Goal: Information Seeking & Learning: Learn about a topic

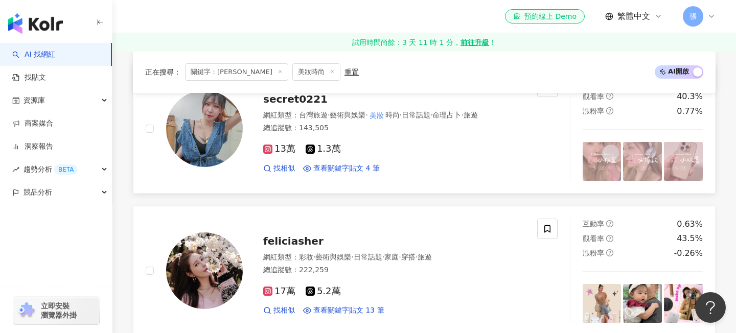
scroll to position [466, 0]
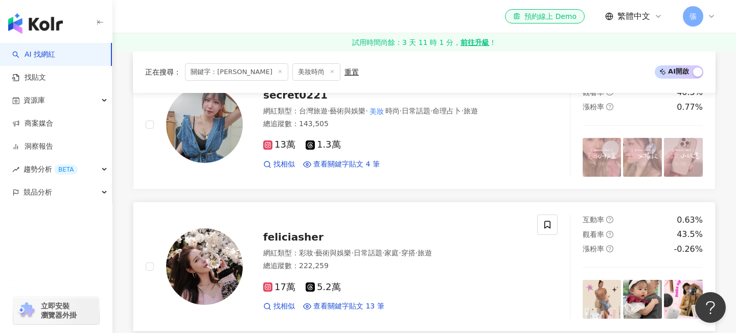
click at [278, 234] on span "feliciasher" at bounding box center [293, 237] width 60 height 12
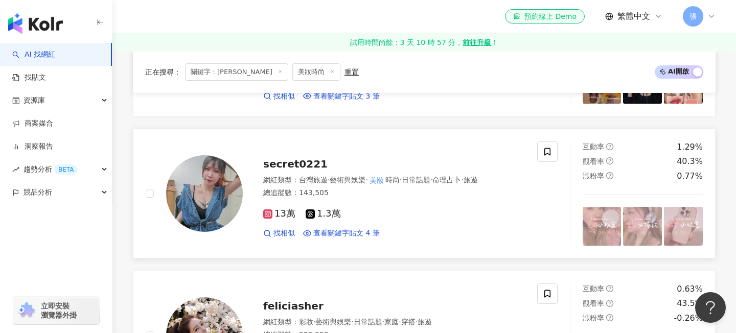
scroll to position [393, 0]
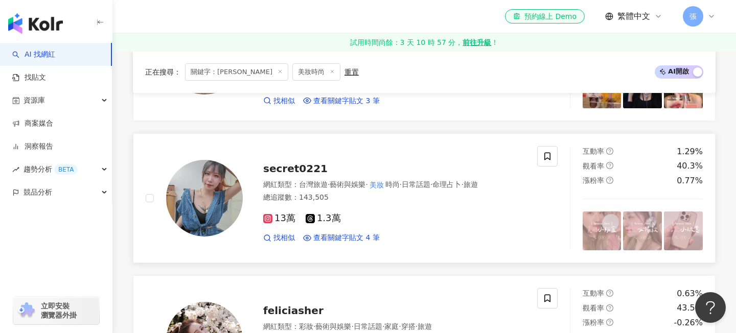
click at [284, 165] on span "secret0221" at bounding box center [295, 169] width 64 height 12
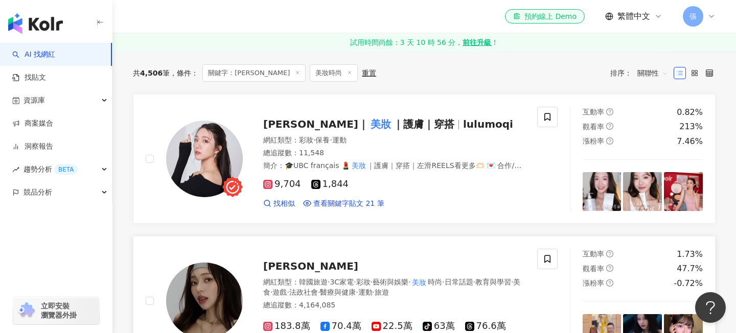
scroll to position [104, 0]
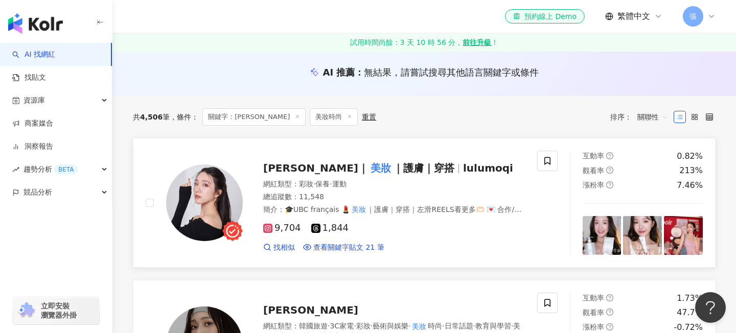
click at [393, 163] on span "｜護膚｜穿搭" at bounding box center [423, 168] width 61 height 12
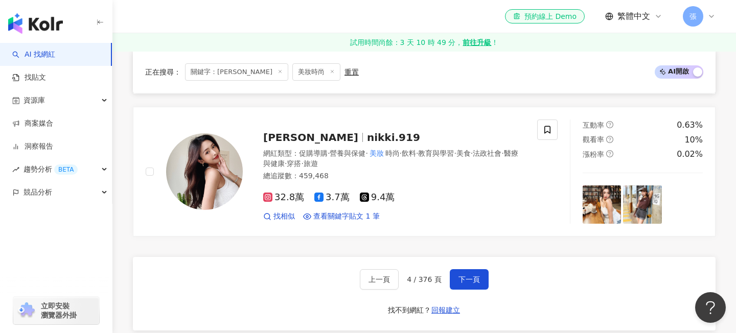
scroll to position [1716, 0]
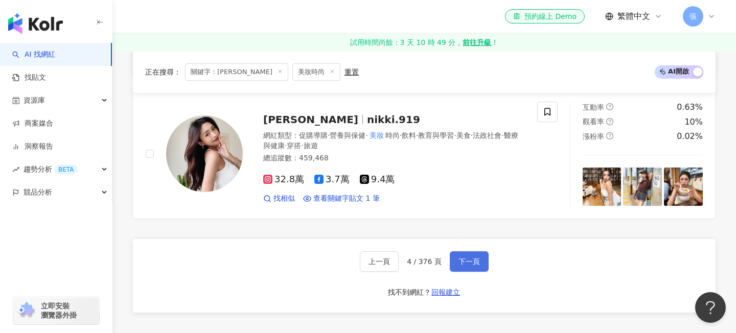
click at [473, 263] on span "下一頁" at bounding box center [469, 262] width 21 height 8
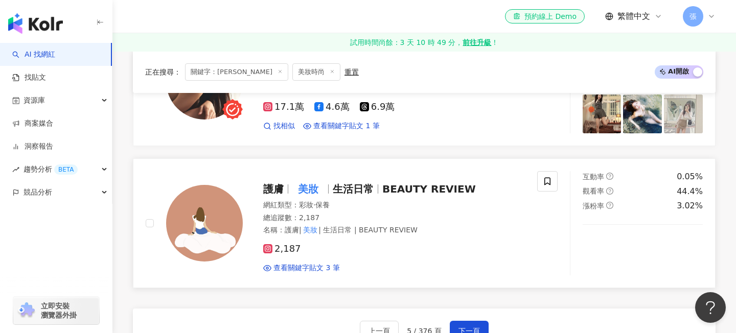
scroll to position [1635, 0]
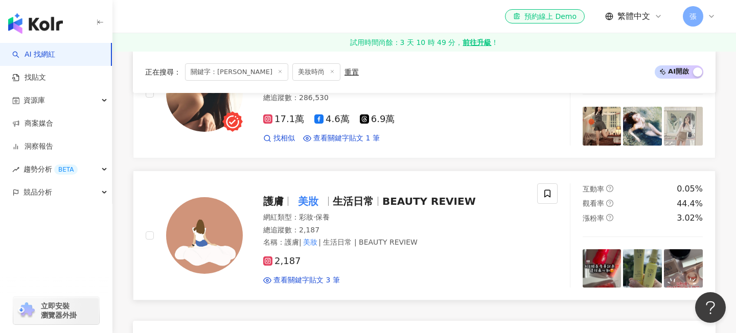
click at [343, 208] on span "生活日常" at bounding box center [353, 201] width 41 height 12
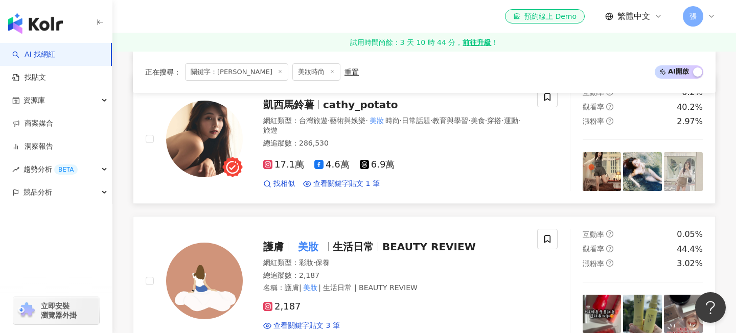
scroll to position [1586, 0]
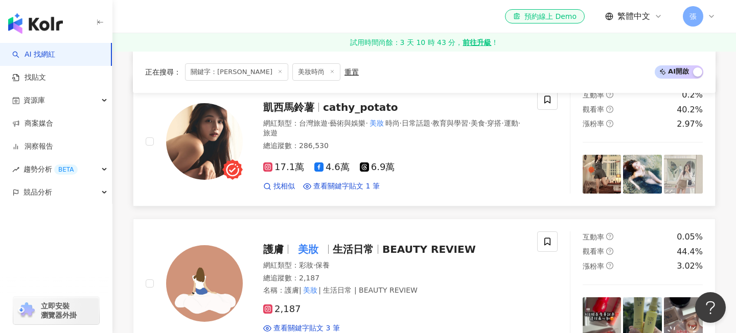
click at [348, 125] on div "凱西馬鈴薯 cathy_potato 網紅類型 ： 台灣旅遊 · 藝術與娛樂 · 美妝 時尚 · 日常話題 · 教育與學習 · 美食 · 穿搭 · 運動 · …" at bounding box center [384, 142] width 282 height 100
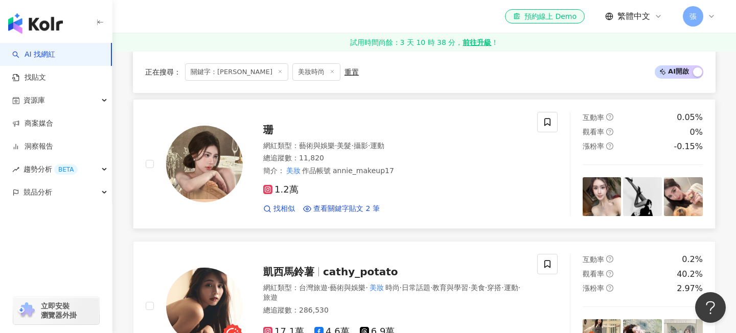
scroll to position [1436, 0]
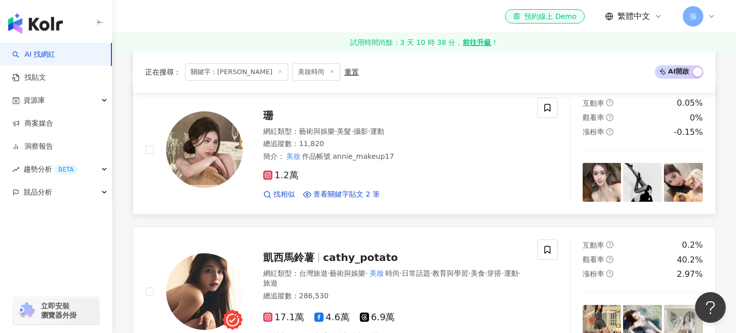
click at [269, 122] on span "珊" at bounding box center [268, 115] width 10 height 12
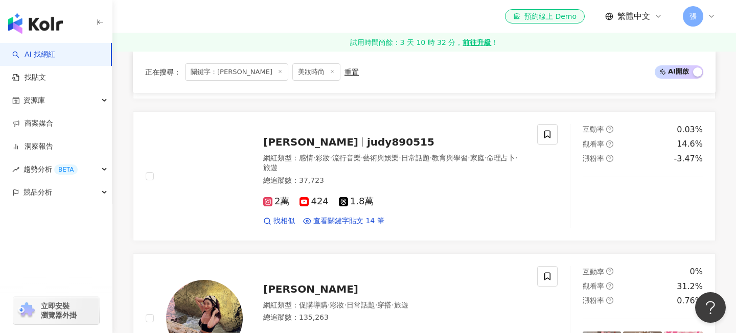
scroll to position [946, 0]
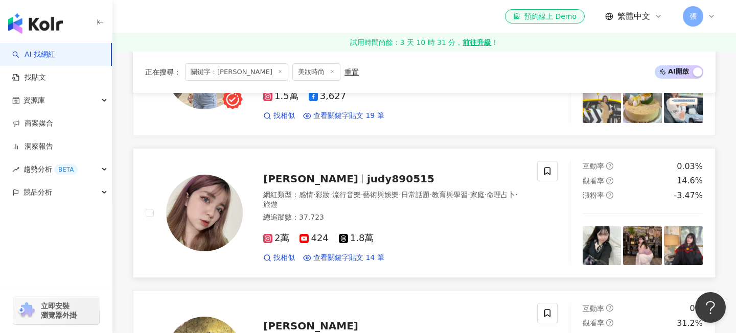
click at [367, 183] on span "judy890515" at bounding box center [400, 179] width 67 height 12
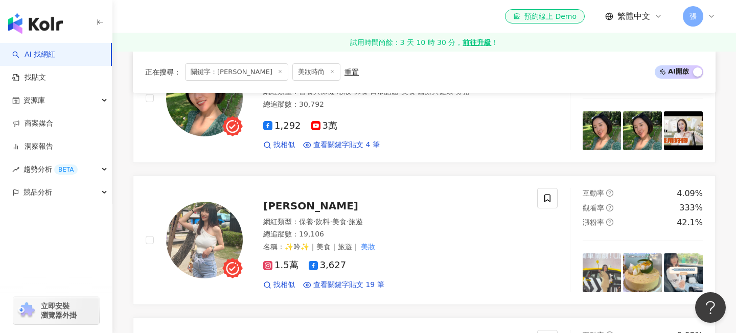
scroll to position [778, 0]
click at [291, 203] on span "林美吟" at bounding box center [310, 205] width 95 height 12
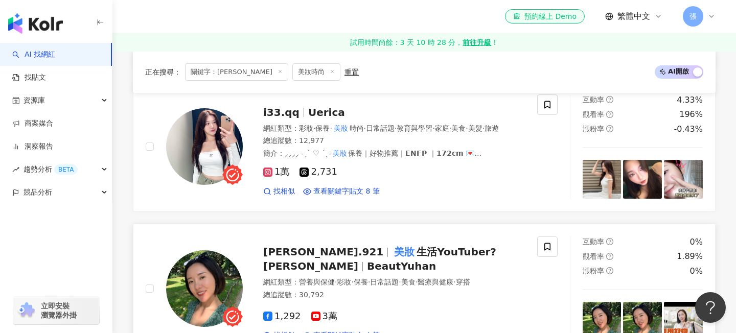
scroll to position [580, 0]
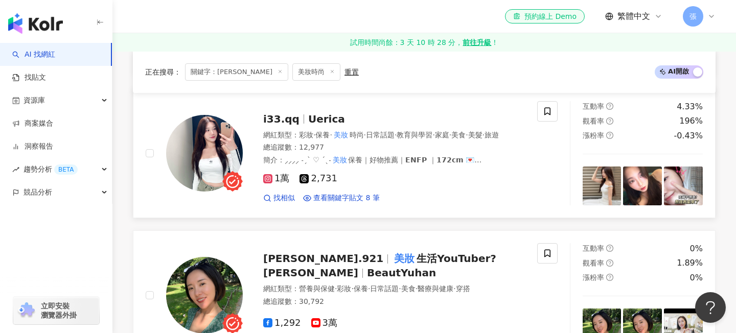
click at [319, 121] on span "Uerica" at bounding box center [326, 119] width 37 height 12
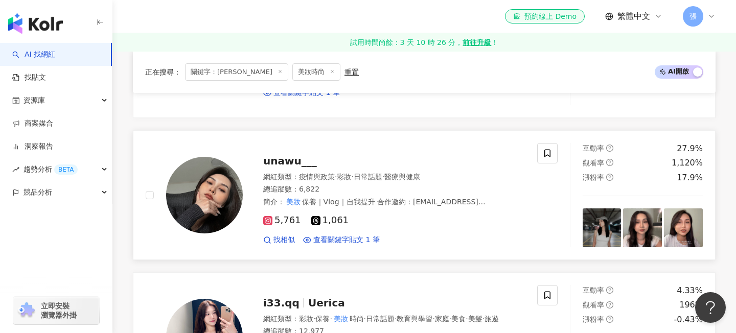
scroll to position [395, 0]
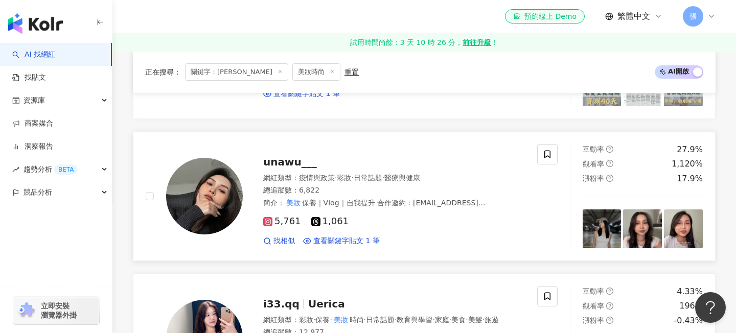
click at [293, 164] on span "unawu___" at bounding box center [290, 162] width 54 height 12
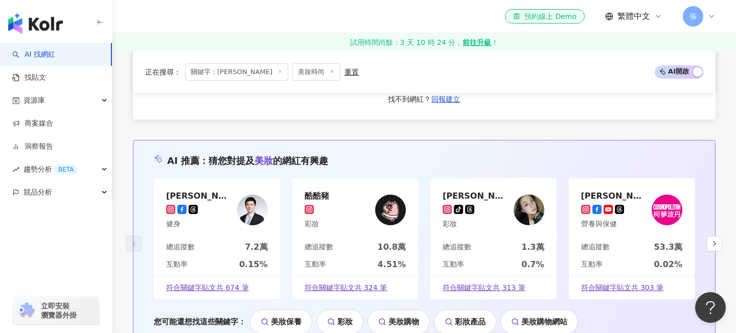
scroll to position [1857, 0]
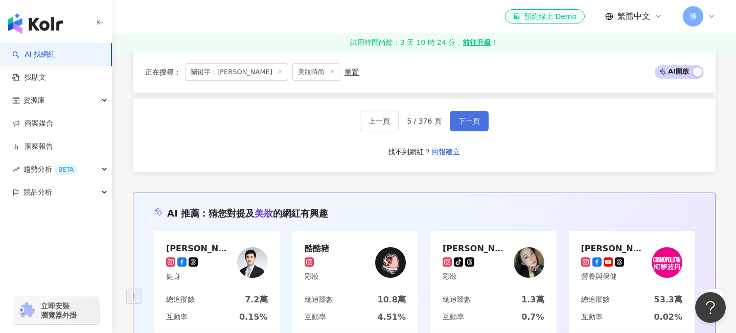
click at [454, 131] on button "下一頁" at bounding box center [469, 121] width 39 height 20
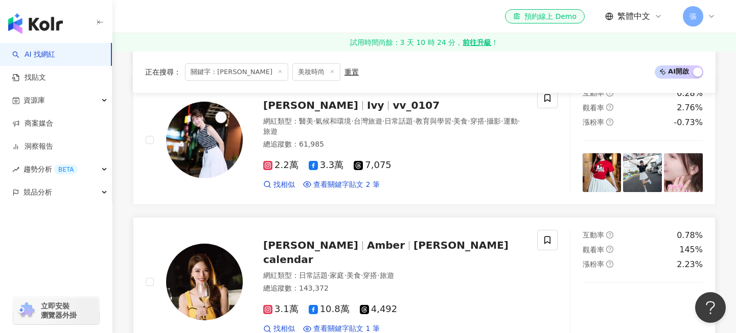
scroll to position [1595, 0]
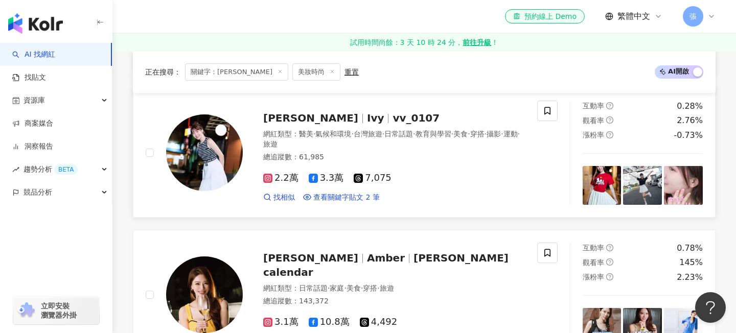
click at [367, 112] on span "Ivy" at bounding box center [380, 118] width 26 height 12
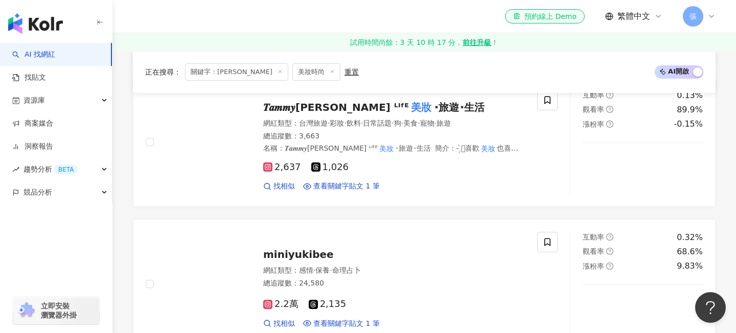
scroll to position [883, 0]
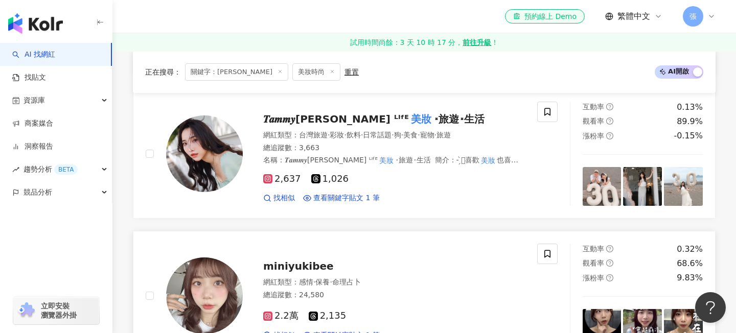
click at [299, 260] on span "miniyukibee" at bounding box center [298, 266] width 71 height 12
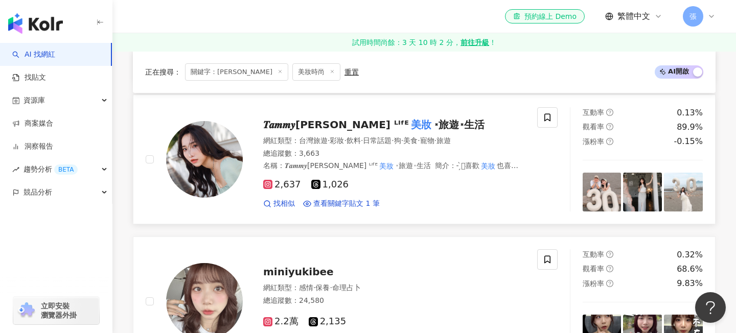
click at [434, 119] on span "༝旅遊༝生活" at bounding box center [459, 125] width 51 height 12
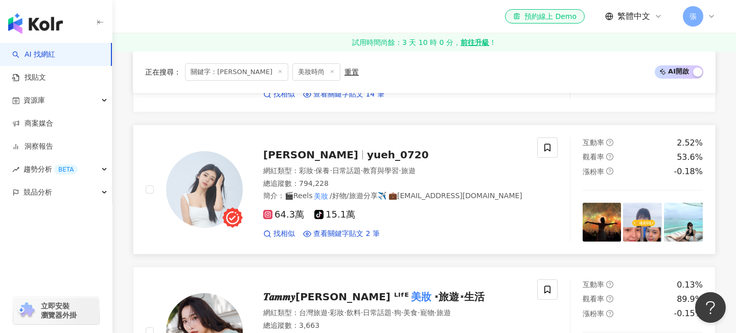
scroll to position [703, 0]
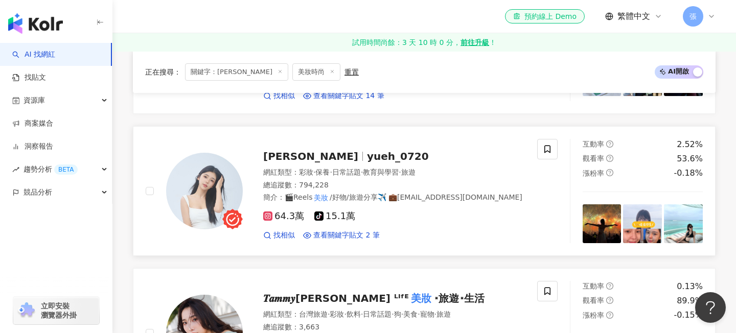
click at [367, 150] on span "yueh_0720" at bounding box center [398, 156] width 62 height 12
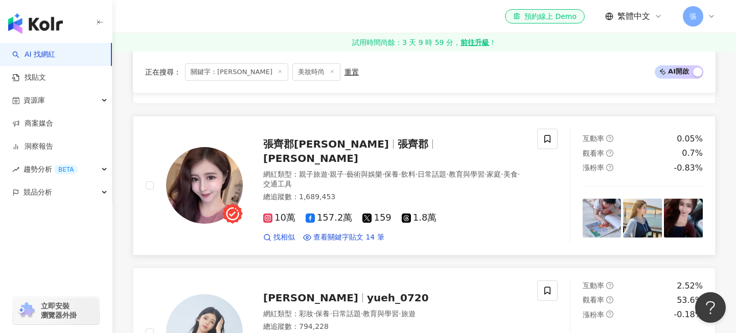
scroll to position [563, 0]
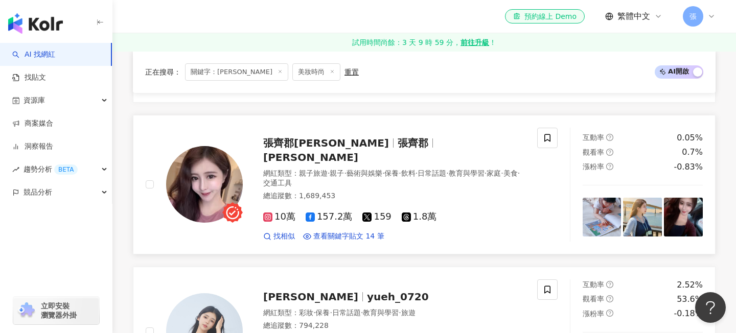
click at [398, 146] on span "張齊郡" at bounding box center [413, 143] width 31 height 12
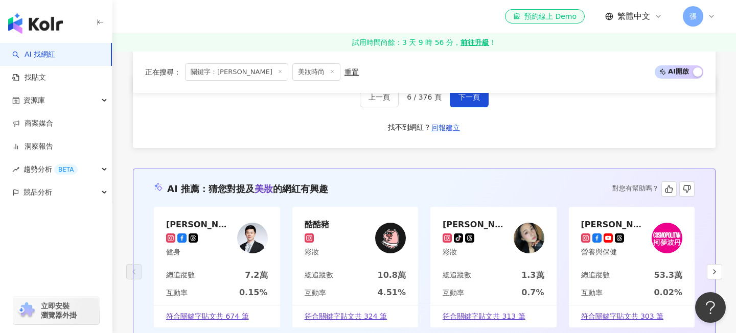
scroll to position [1851, 0]
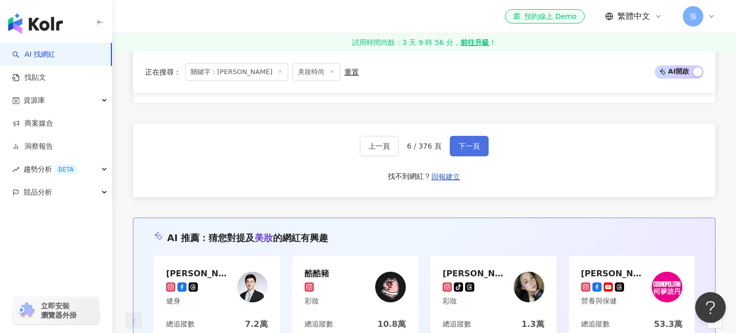
click at [473, 142] on span "下一頁" at bounding box center [469, 146] width 21 height 8
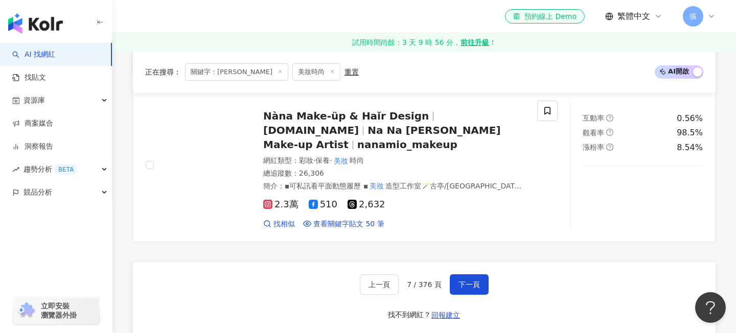
scroll to position [1699, 0]
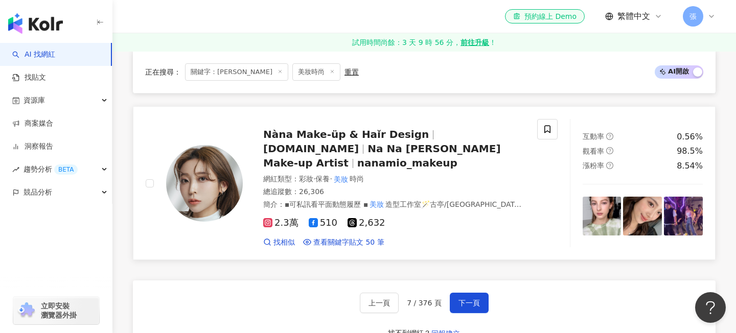
click at [376, 141] on span "Nàna Make-üp & Haǐr Design" at bounding box center [346, 134] width 166 height 12
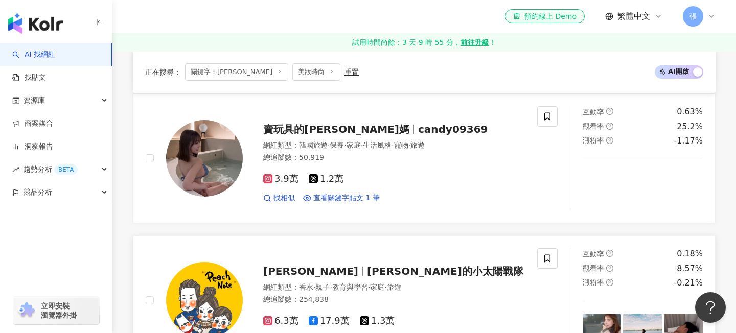
scroll to position [1425, 0]
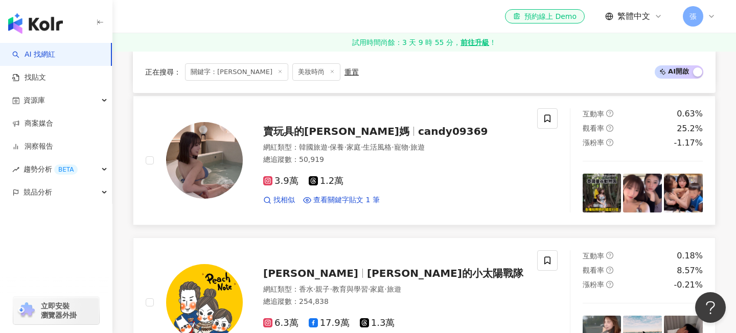
click at [418, 129] on span "candy09369" at bounding box center [453, 131] width 70 height 12
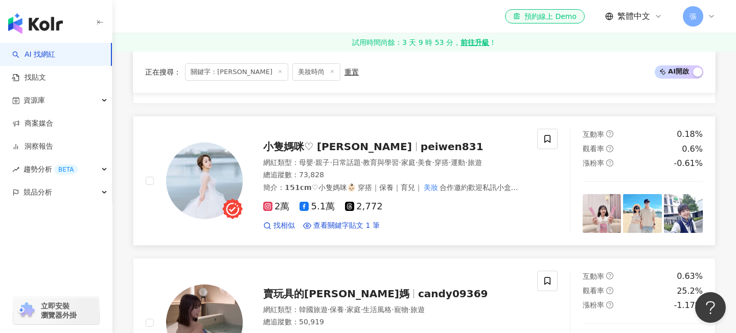
scroll to position [1254, 0]
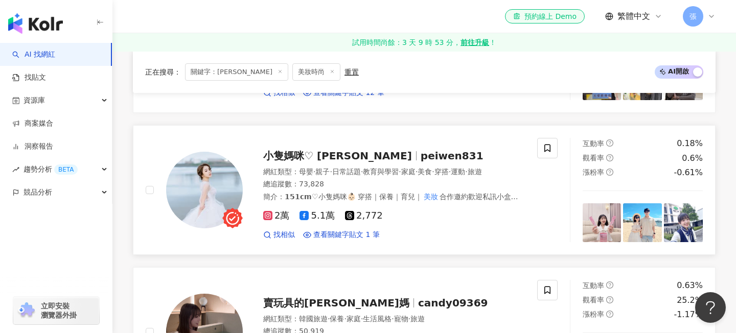
click at [421, 155] on span "peiwen831" at bounding box center [452, 156] width 63 height 12
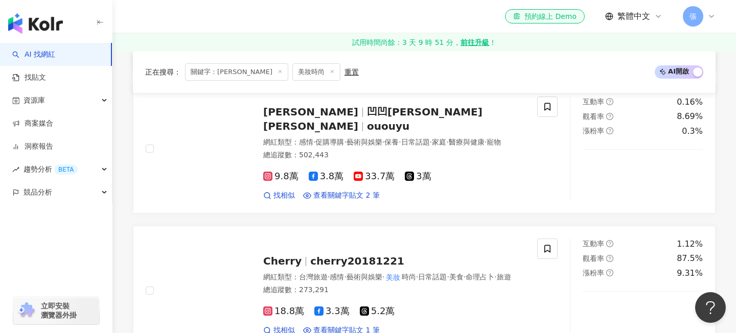
scroll to position [868, 0]
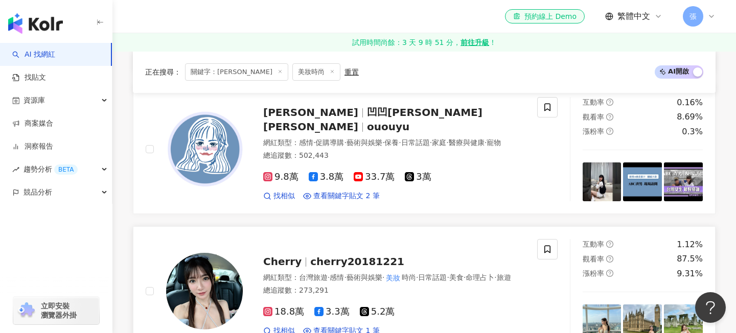
click at [367, 248] on div "Cherry cherry20181221 網紅類型 ： 台灣旅遊 · 感情 · 藝術與娛樂 · 美妝 時尚 · 日常話題 · 美食 · 命理占卜 · 旅遊 …" at bounding box center [384, 290] width 282 height 89
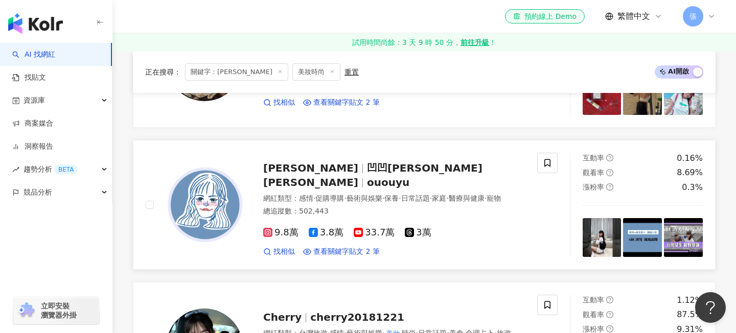
scroll to position [779, 0]
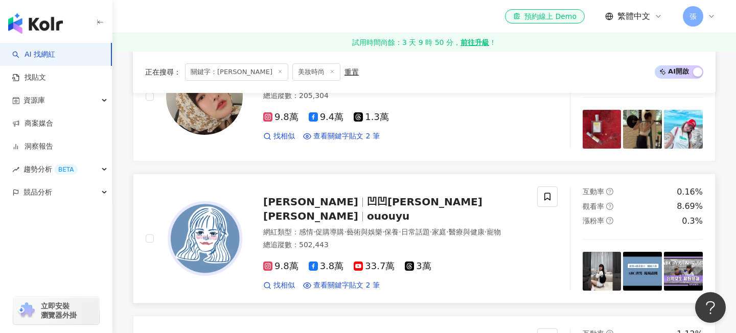
click at [348, 195] on div "游彤葳wei 凹凹葳葳游彤葳 ououyu 網紅類型 ： 感情 · 促購導購 · 藝術與娛樂 · 保養 · 日常話題 · 家庭 · 醫療與健康 · 寵物 總追…" at bounding box center [384, 239] width 282 height 104
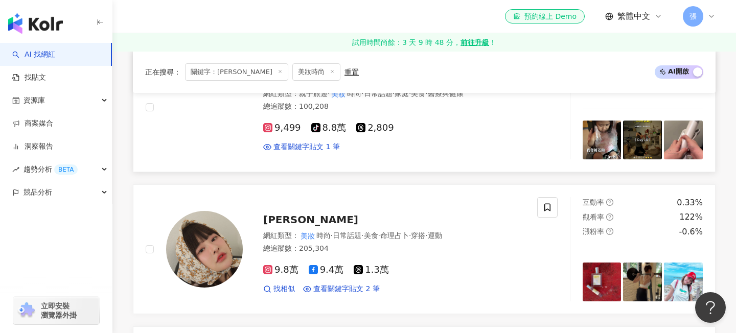
scroll to position [641, 0]
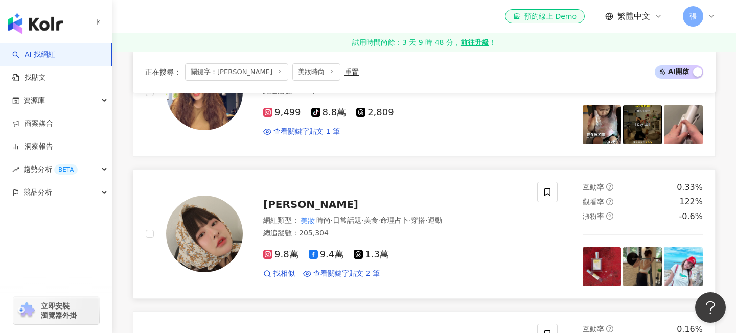
click at [287, 199] on span "林子珊" at bounding box center [310, 204] width 95 height 12
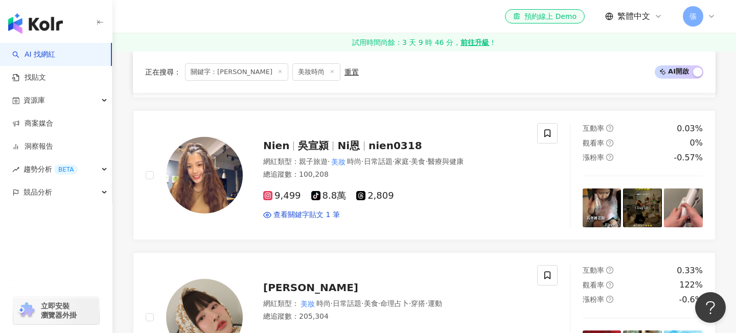
scroll to position [549, 0]
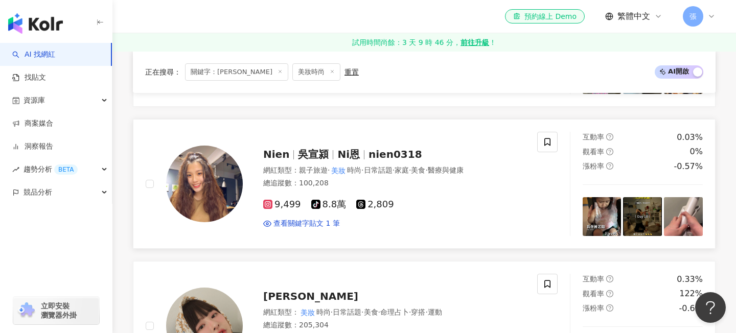
click at [369, 152] on span "nien0318" at bounding box center [396, 154] width 54 height 12
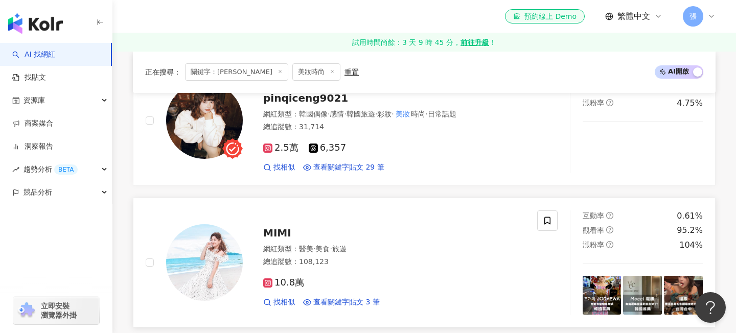
scroll to position [252, 0]
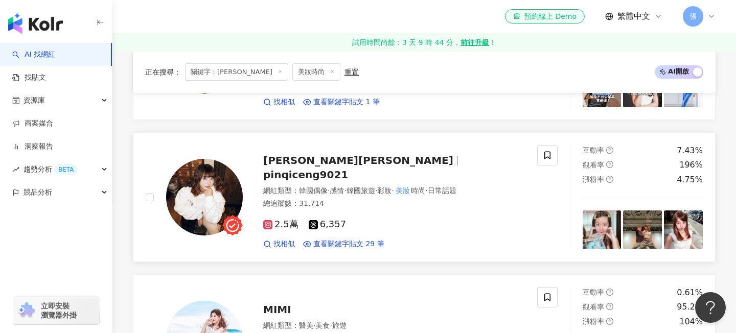
click at [311, 176] on div "曾品綺米奇 pinqiceng9021 網紅類型 ： 韓國偶像 · 感情 · 韓國旅遊 · 彩妝 · 美妝 時尚 · 日常話題 總追蹤數 ： 31,714 2…" at bounding box center [384, 197] width 282 height 104
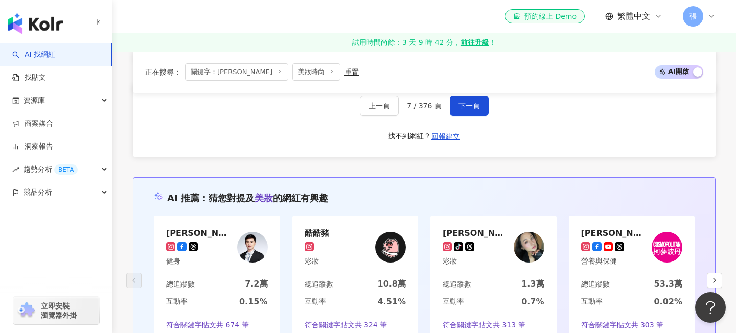
scroll to position [1875, 0]
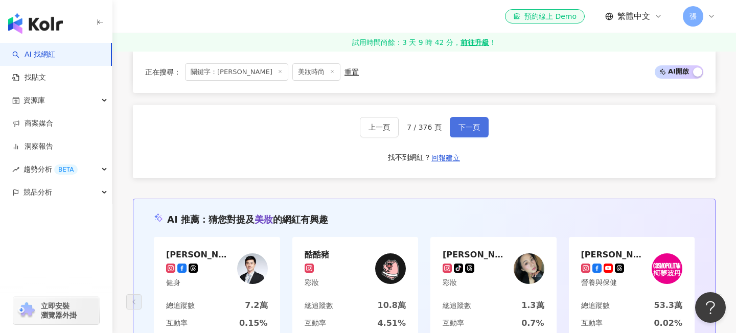
click at [472, 128] on span "下一頁" at bounding box center [469, 127] width 21 height 8
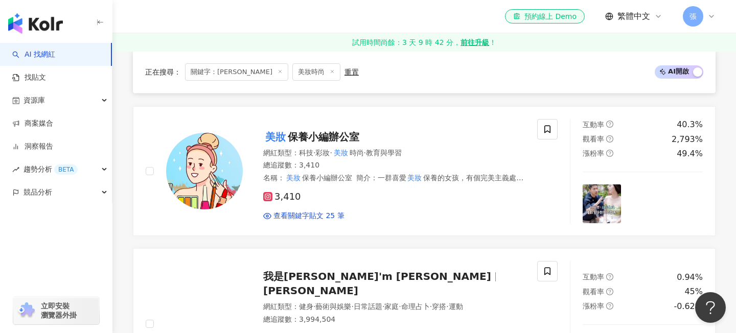
scroll to position [1452, 0]
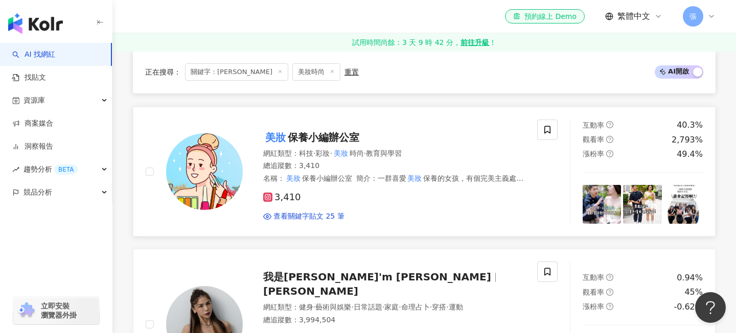
click at [311, 131] on span "保養小編辦公室" at bounding box center [324, 137] width 72 height 12
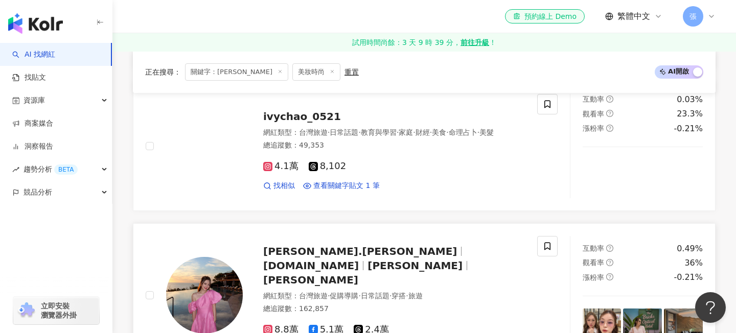
scroll to position [1151, 0]
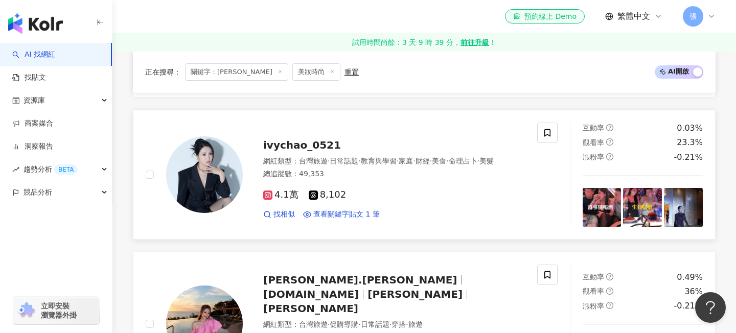
click at [308, 139] on span "ivychao_0521" at bounding box center [302, 145] width 78 height 12
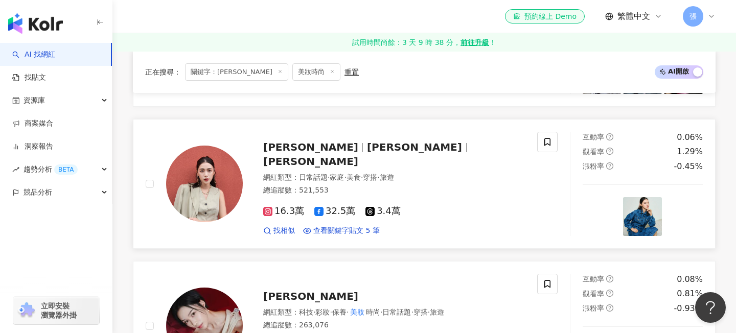
scroll to position [894, 0]
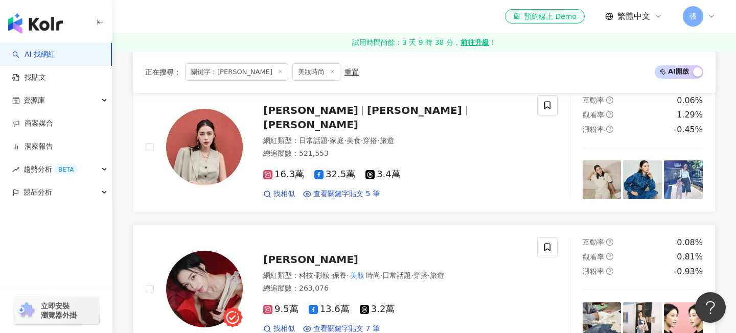
click at [267, 256] on span "妍衣" at bounding box center [310, 260] width 95 height 12
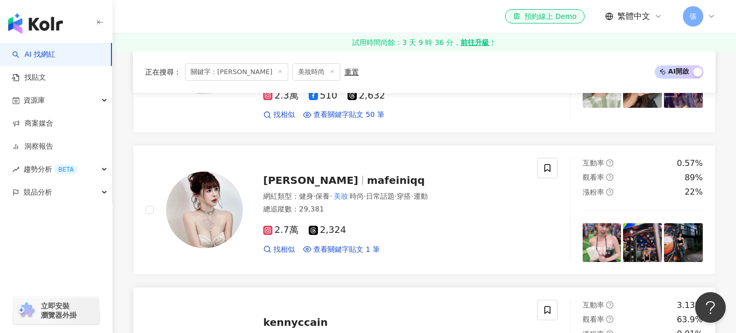
scroll to position [311, 0]
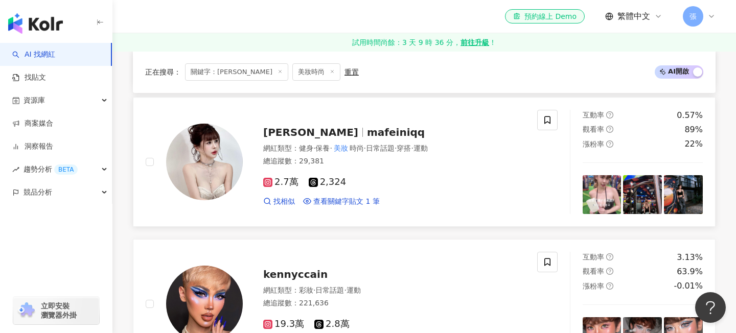
click at [371, 159] on div "總追蹤數 ： 29,381" at bounding box center [394, 161] width 262 height 10
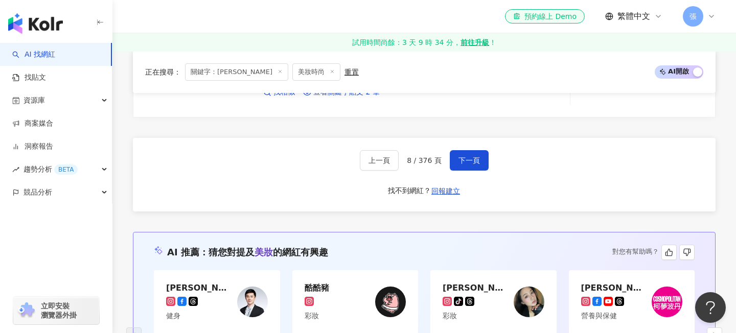
scroll to position [1863, 0]
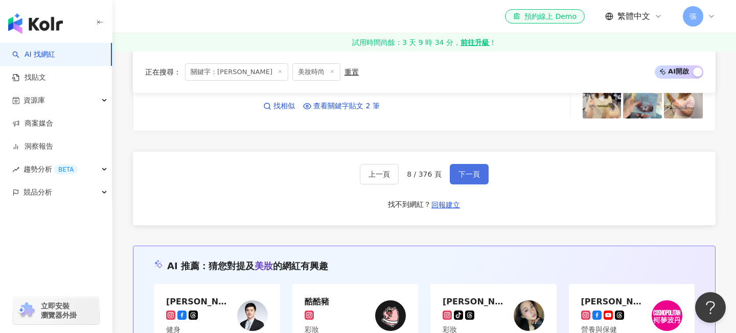
click at [471, 170] on span "下一頁" at bounding box center [469, 174] width 21 height 8
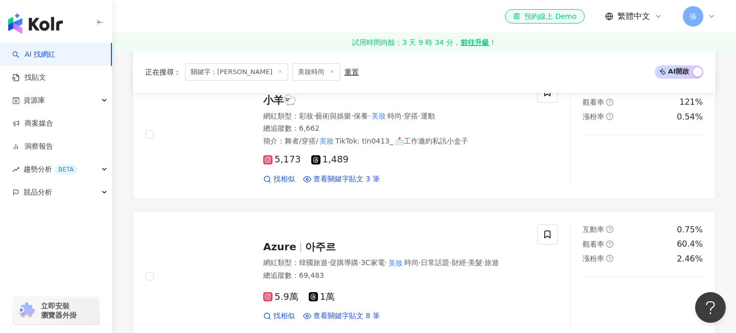
scroll to position [1599, 0]
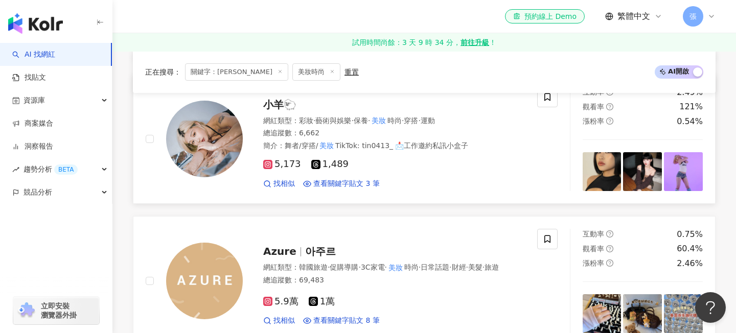
click at [307, 112] on div "小羊🐑" at bounding box center [394, 105] width 262 height 14
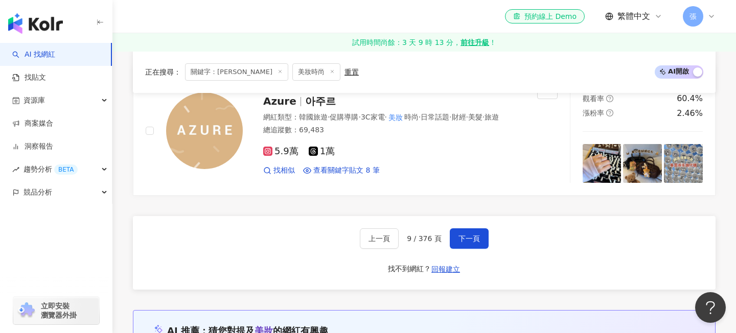
scroll to position [1789, 0]
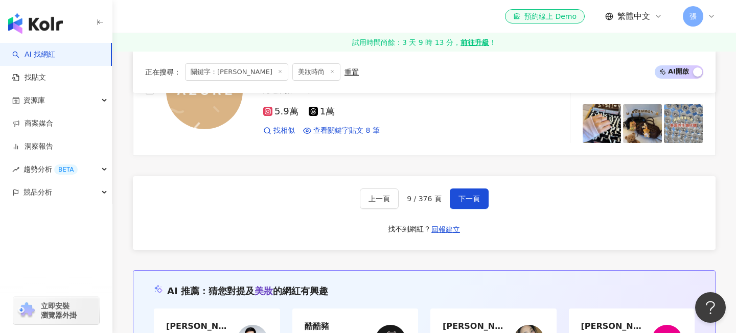
click at [464, 201] on div "上一頁 9 / 376 頁 下一頁 找不到網紅？ 回報建立" at bounding box center [424, 213] width 583 height 74
click at [464, 203] on span "下一頁" at bounding box center [469, 199] width 21 height 8
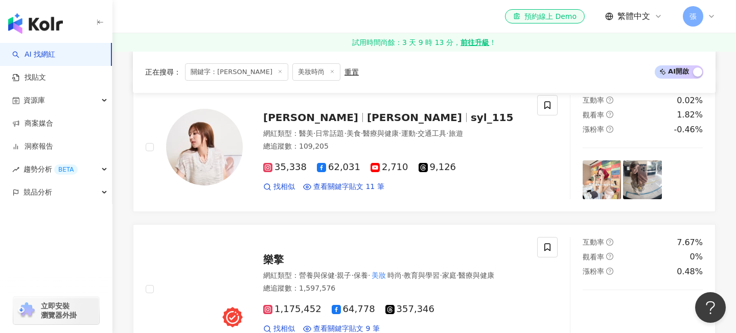
scroll to position [1724, 0]
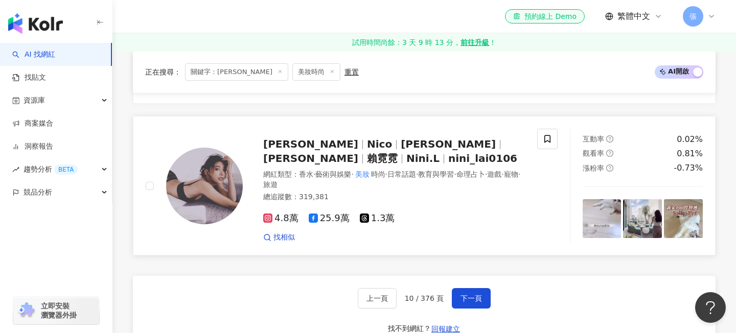
click at [367, 152] on span "妮可" at bounding box center [315, 158] width 104 height 12
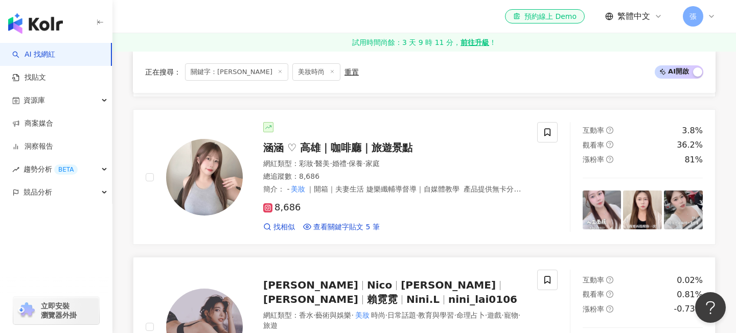
scroll to position [1554, 0]
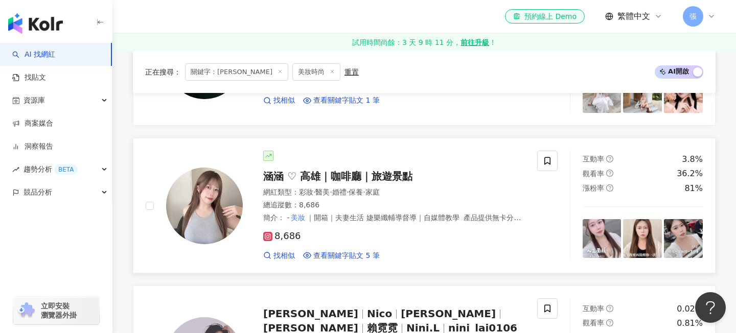
click at [378, 151] on div "涵涵 ♡ 高雄｜咖啡廳｜旅遊景點 網紅類型 ： 彩妝 · 醫美 · 婚禮 · 保養 · 家庭 總追蹤數 ： 8,686 簡介 ： ‏‎‏‎‏‎ - 美妝 ｜開…" at bounding box center [384, 206] width 282 height 110
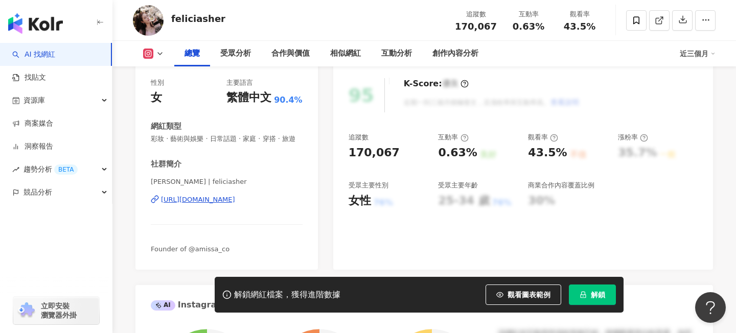
click at [177, 205] on div "https://www.instagram.com/feliciasher/" at bounding box center [198, 199] width 74 height 9
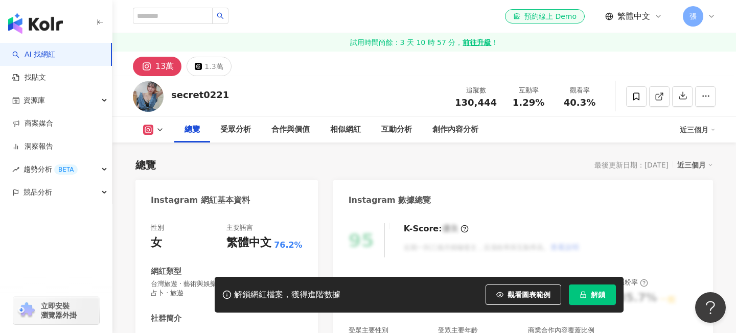
scroll to position [149, 0]
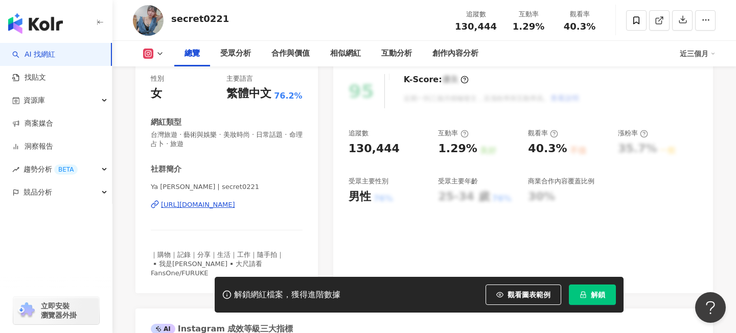
click at [214, 204] on div "https://www.instagram.com/secret0221/" at bounding box center [198, 204] width 74 height 9
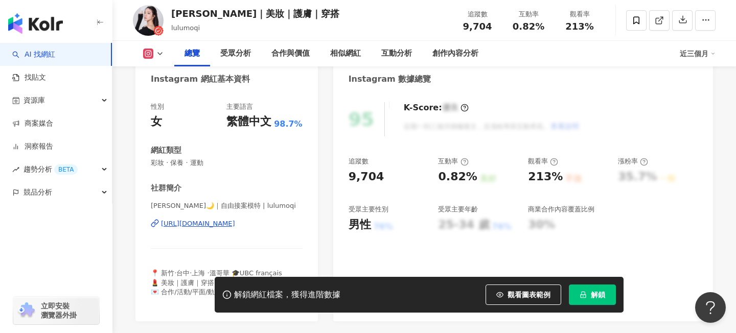
scroll to position [126, 0]
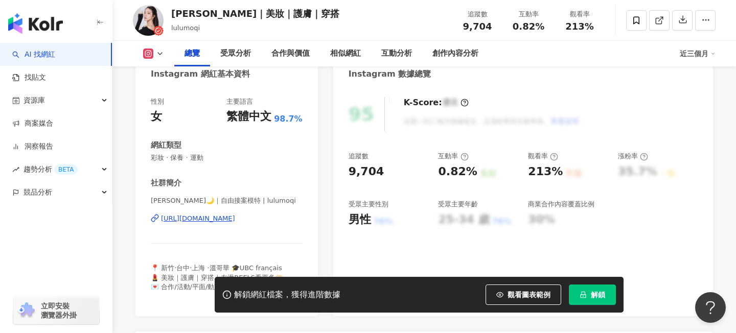
click at [235, 219] on div "https://www.instagram.com/lulumoqi/" at bounding box center [198, 218] width 74 height 9
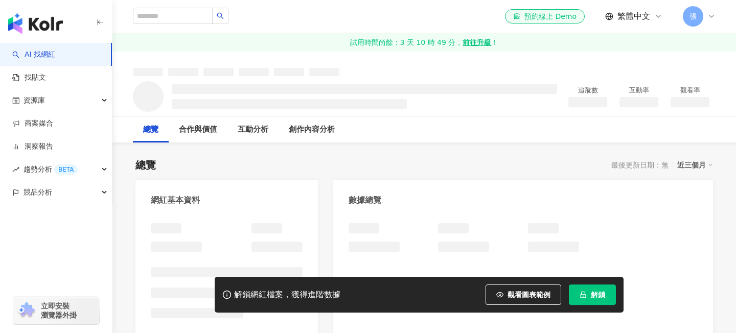
scroll to position [178, 0]
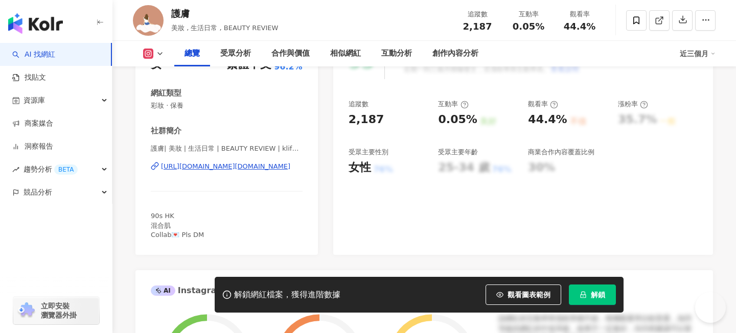
scroll to position [184, 0]
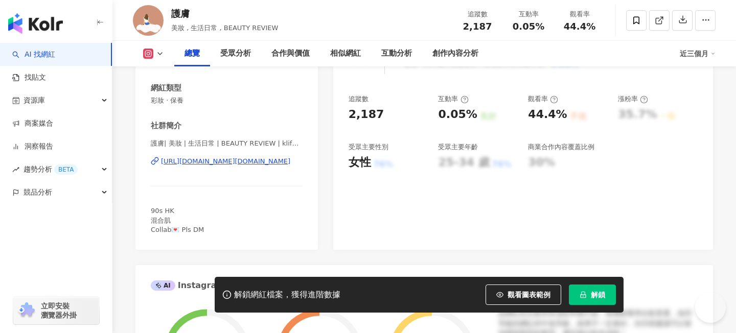
click at [274, 165] on div "https://www.instagram.com/klife.sharing/" at bounding box center [225, 161] width 129 height 9
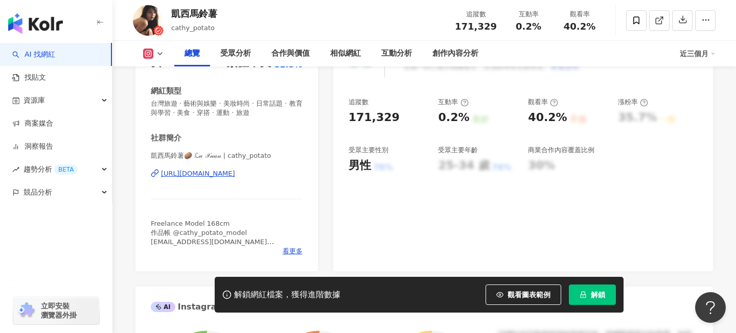
click at [186, 174] on div "https://www.instagram.com/cathy_potato/" at bounding box center [198, 173] width 74 height 9
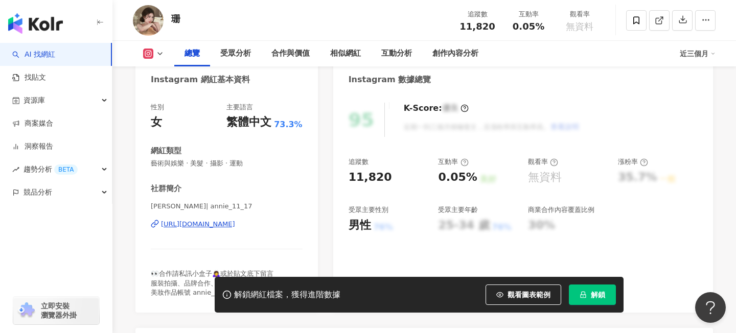
scroll to position [121, 0]
click at [235, 227] on div "https://www.instagram.com/annie_11_17/" at bounding box center [198, 223] width 74 height 9
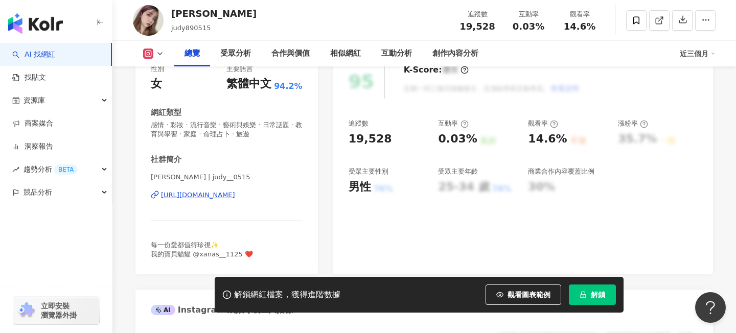
click at [235, 195] on div "[URL][DOMAIN_NAME]" at bounding box center [198, 195] width 74 height 9
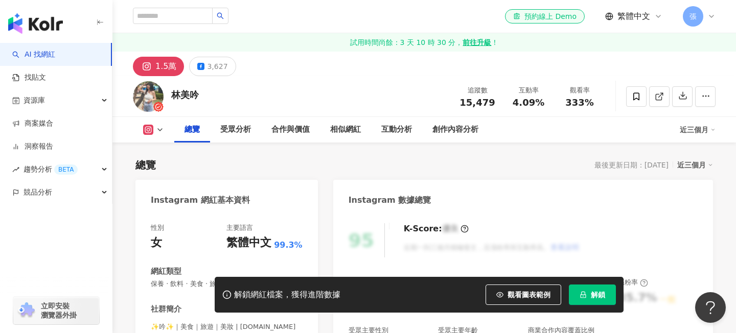
scroll to position [111, 0]
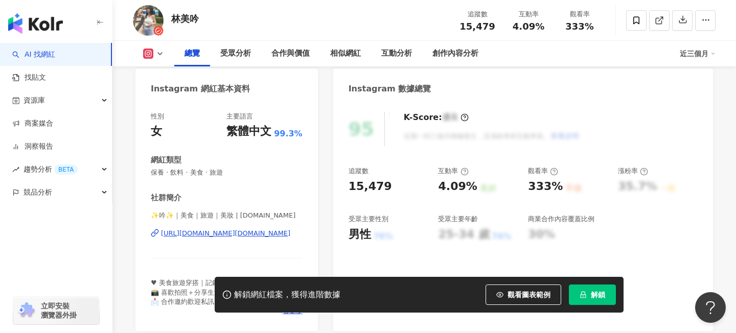
click at [255, 237] on div "[URL][DOMAIN_NAME][DOMAIN_NAME]" at bounding box center [225, 233] width 129 height 9
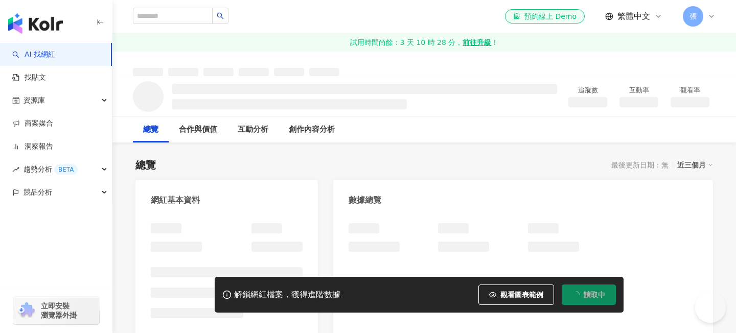
scroll to position [86, 0]
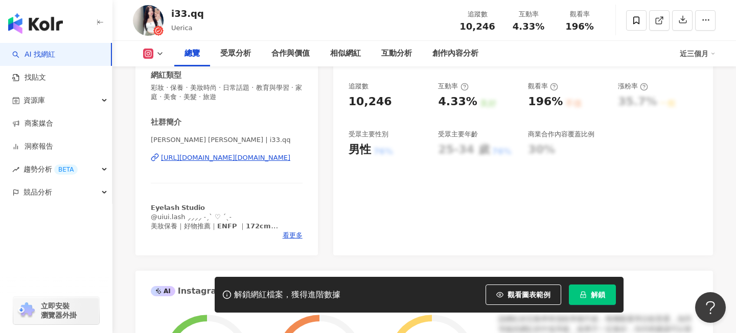
click at [241, 156] on div "[URL][DOMAIN_NAME][DOMAIN_NAME]" at bounding box center [225, 157] width 129 height 9
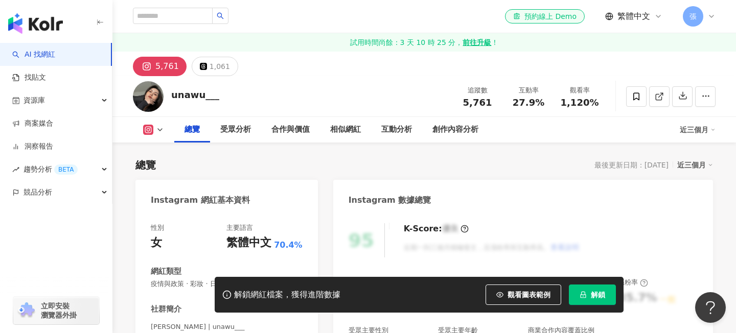
scroll to position [194, 0]
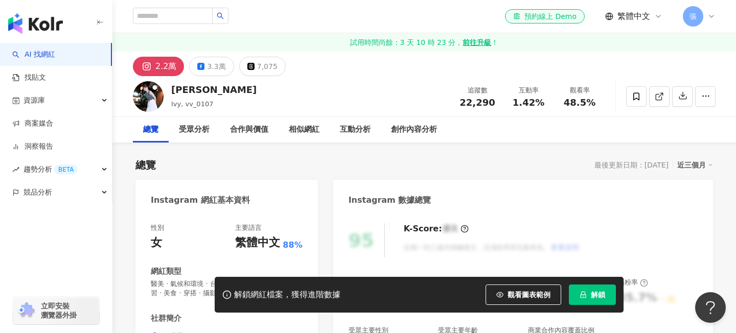
scroll to position [174, 0]
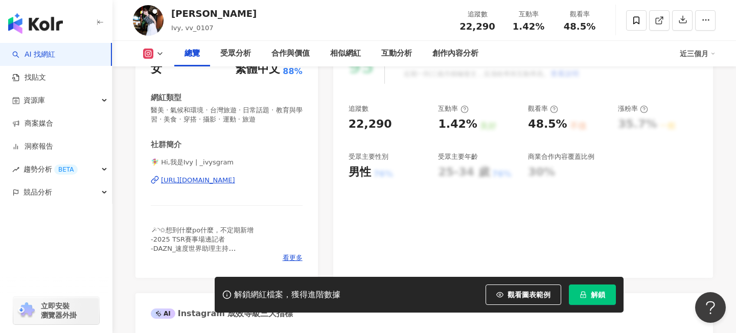
click at [235, 178] on div "https://www.instagram.com/_ivysgram/" at bounding box center [198, 180] width 74 height 9
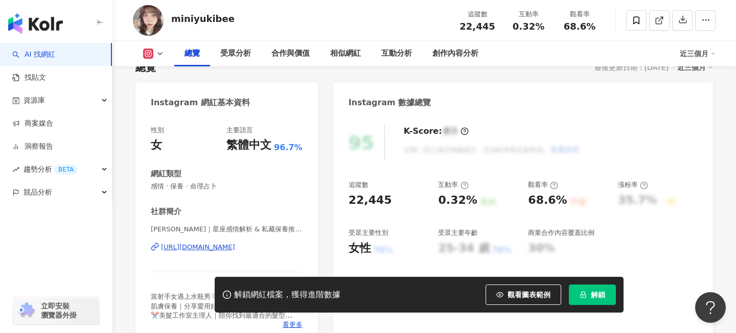
click at [235, 252] on div "https://www.instagram.com/miniyukibee/" at bounding box center [198, 247] width 74 height 9
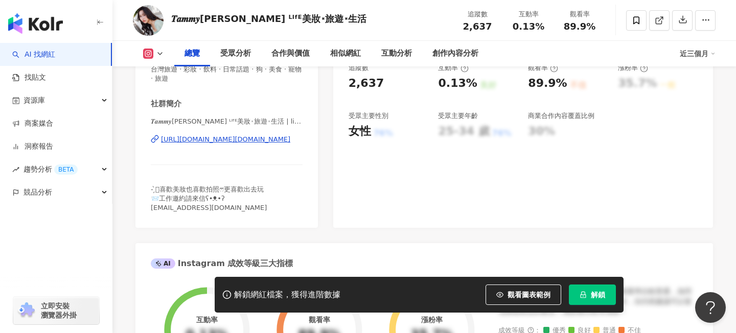
click at [251, 141] on div "[URL][DOMAIN_NAME][DOMAIN_NAME]" at bounding box center [225, 139] width 129 height 9
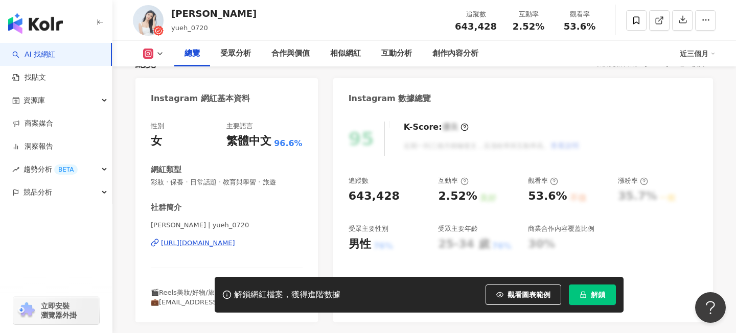
scroll to position [124, 0]
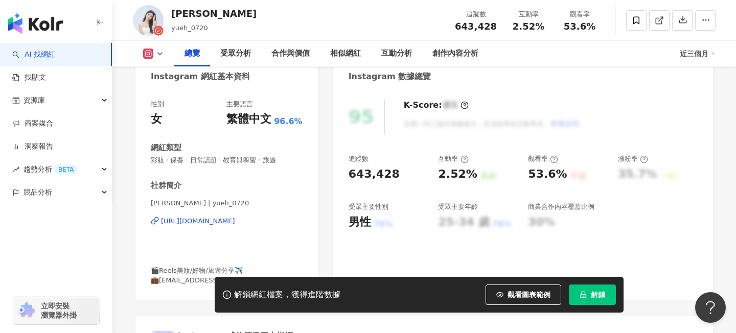
click at [235, 219] on div "[URL][DOMAIN_NAME]" at bounding box center [198, 221] width 74 height 9
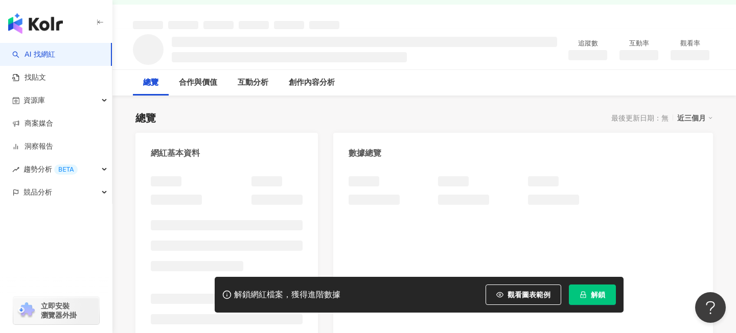
scroll to position [82, 0]
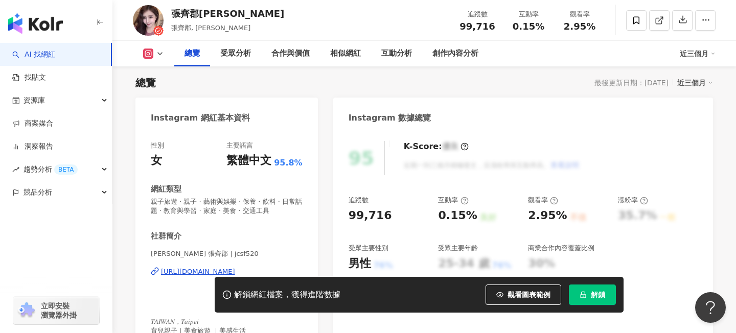
scroll to position [139, 0]
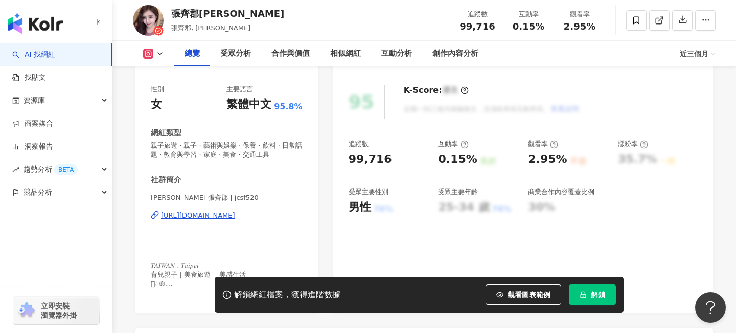
click at [209, 218] on div "https://www.instagram.com/jcsf520/" at bounding box center [198, 215] width 74 height 9
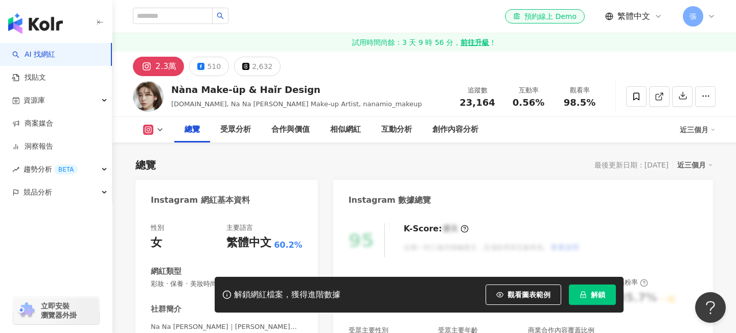
scroll to position [129, 0]
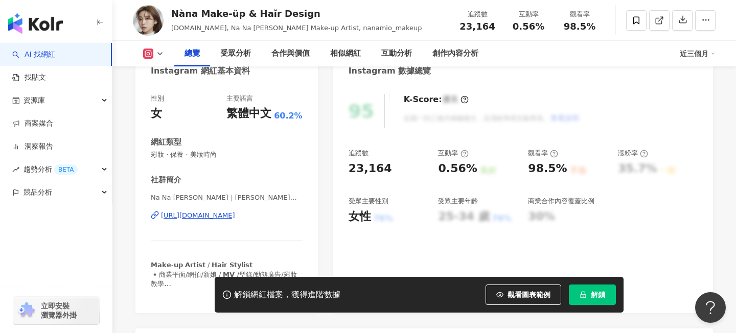
click at [235, 215] on div "https://www.instagram.com/nanamio_makeup/" at bounding box center [198, 215] width 74 height 9
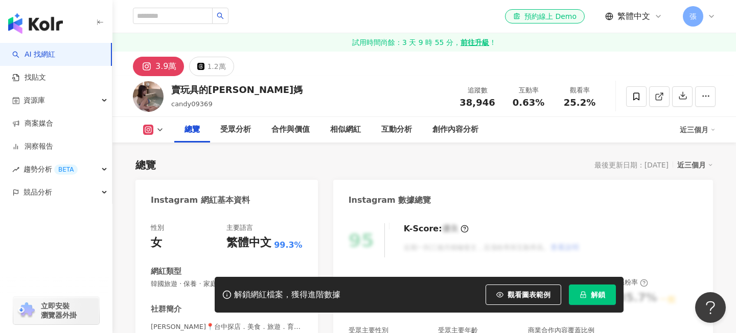
scroll to position [208, 0]
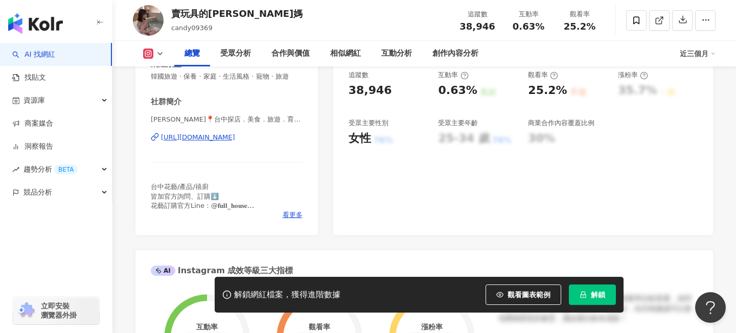
click at [235, 142] on div "https://www.instagram.com/candy09369/" at bounding box center [198, 137] width 74 height 9
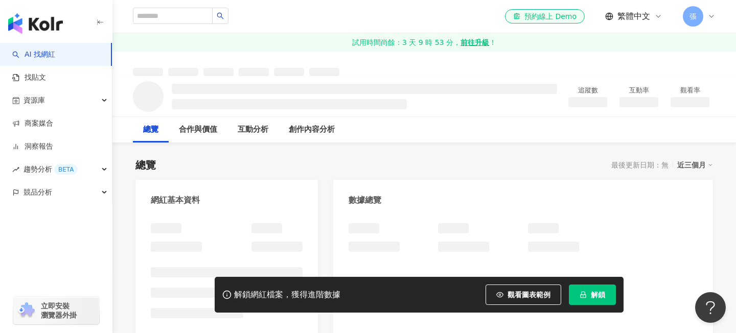
scroll to position [155, 0]
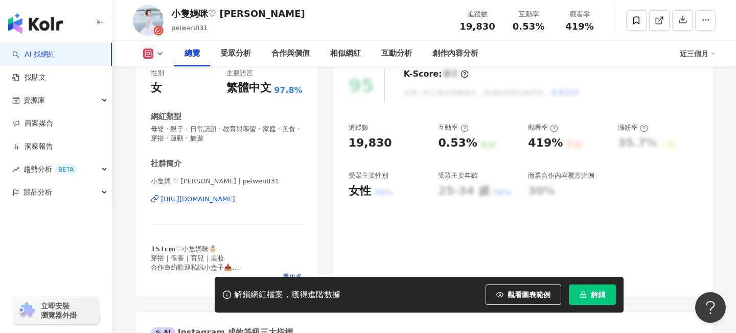
click at [234, 202] on div "[URL][DOMAIN_NAME]" at bounding box center [198, 199] width 74 height 9
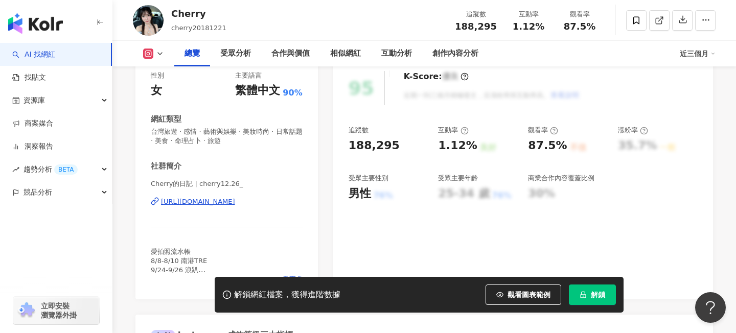
scroll to position [154, 0]
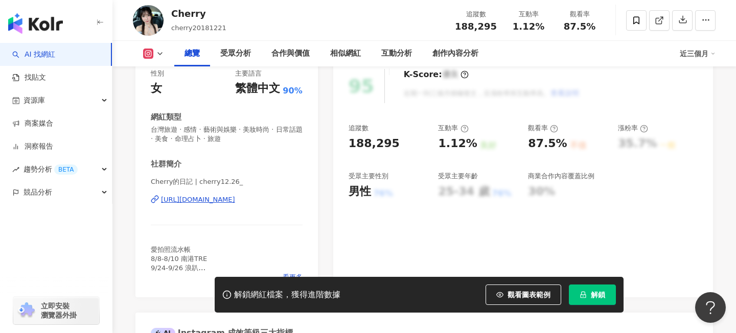
click at [235, 201] on div "https://www.instagram.com/cherry12.26_/" at bounding box center [198, 199] width 74 height 9
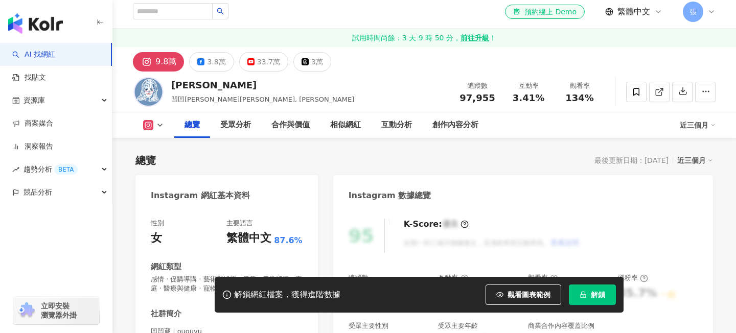
scroll to position [195, 0]
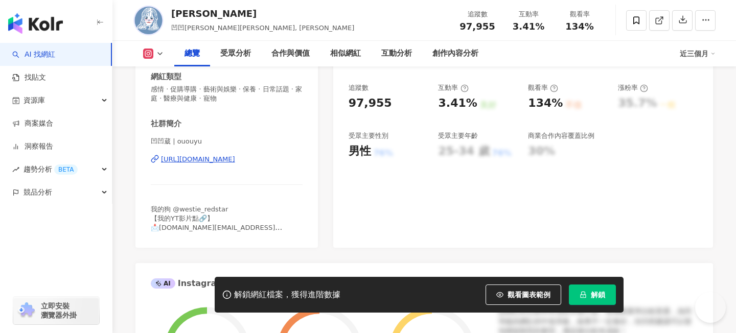
click at [235, 160] on div "[URL][DOMAIN_NAME]" at bounding box center [198, 159] width 74 height 9
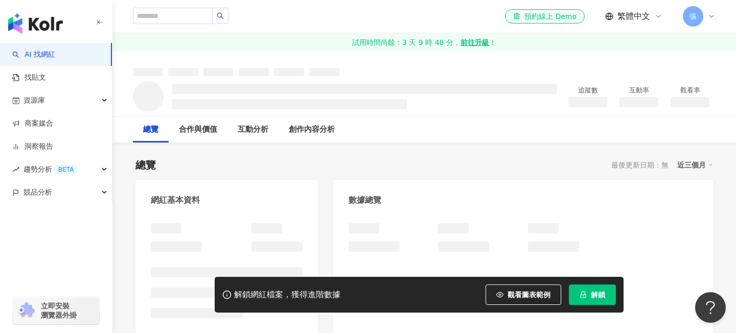
scroll to position [3, 0]
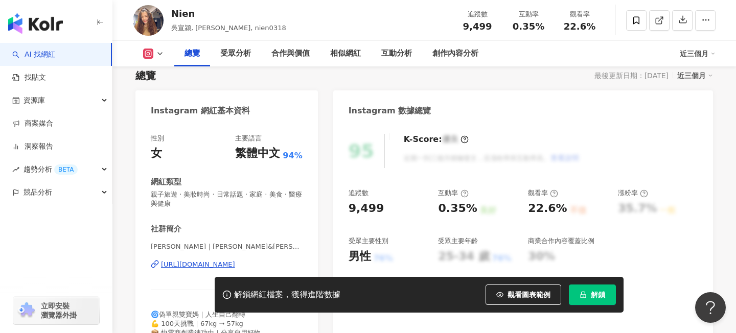
scroll to position [98, 0]
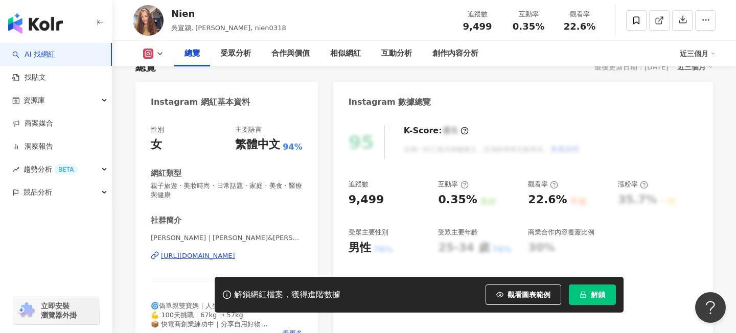
click at [235, 256] on div "https://www.instagram.com/nien0318/" at bounding box center [198, 256] width 74 height 9
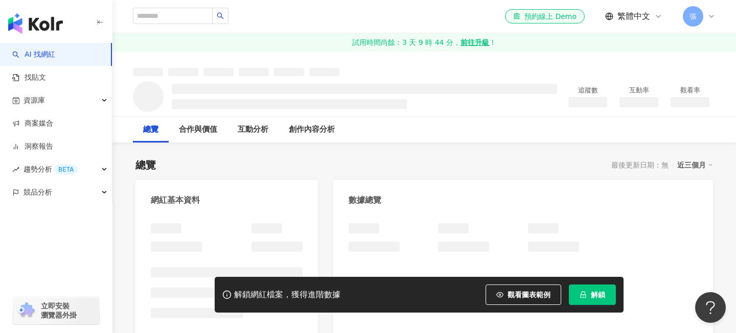
scroll to position [49, 0]
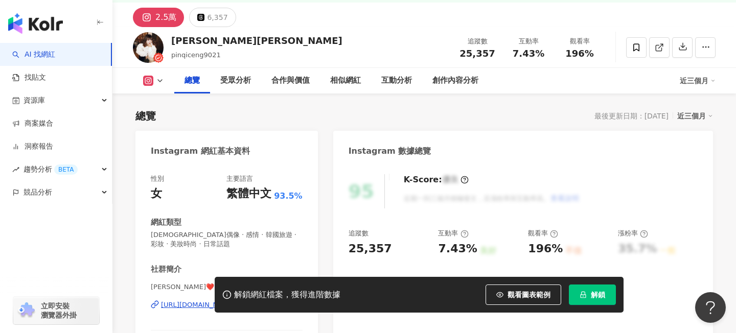
click at [235, 301] on div "https://www.instagram.com/pinqiceng0517/" at bounding box center [198, 305] width 74 height 9
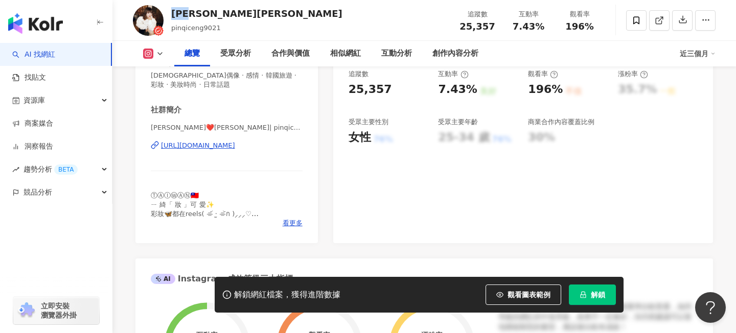
drag, startPoint x: 198, startPoint y: 16, endPoint x: 172, endPoint y: 14, distance: 25.6
click at [172, 14] on div "曾品綺米奇" at bounding box center [256, 13] width 171 height 13
copy div "曾品綺"
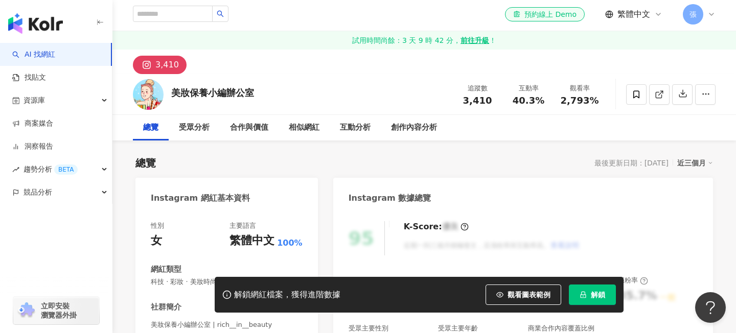
scroll to position [187, 0]
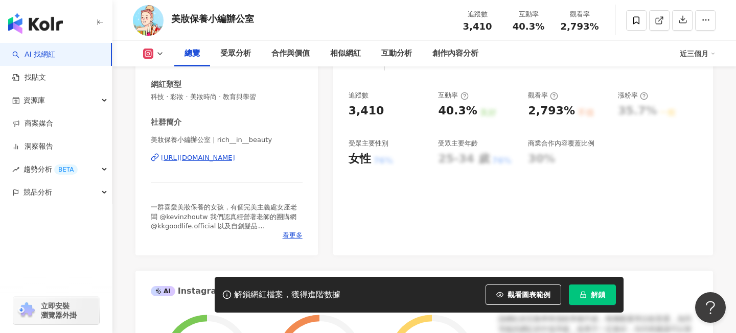
click at [235, 161] on div "https://www.instagram.com/rich__in__beauty/" at bounding box center [198, 157] width 74 height 9
click at [235, 154] on div "https://www.instagram.com/rich__in__beauty/" at bounding box center [198, 157] width 74 height 9
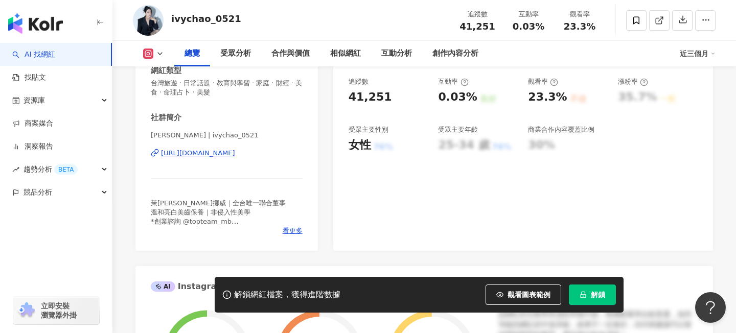
click at [235, 154] on div "[URL][DOMAIN_NAME]" at bounding box center [198, 153] width 74 height 9
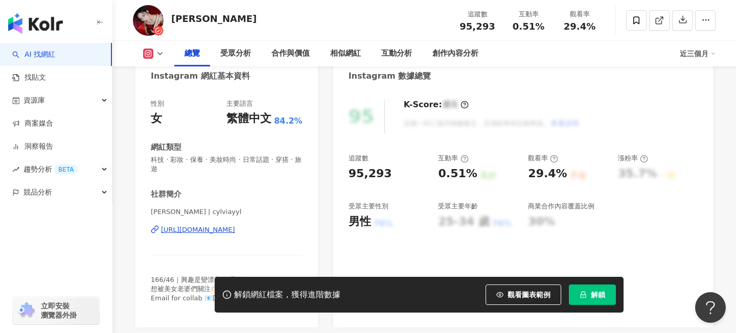
scroll to position [132, 0]
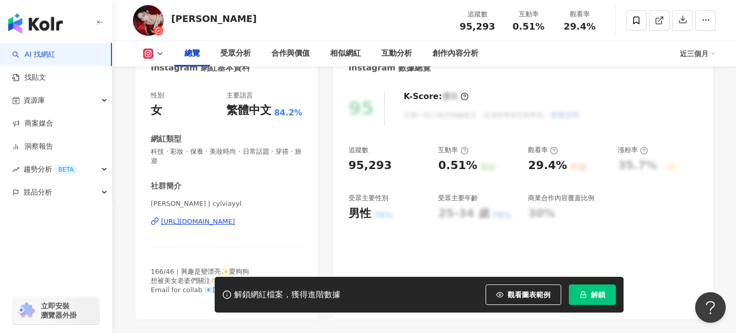
click at [235, 223] on div "https://www.instagram.com/cylviayyl/" at bounding box center [198, 221] width 74 height 9
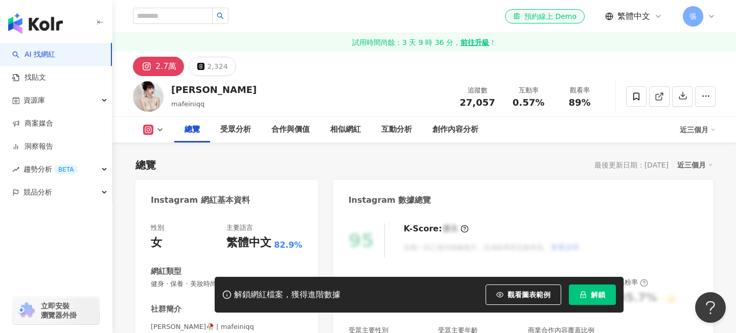
scroll to position [248, 0]
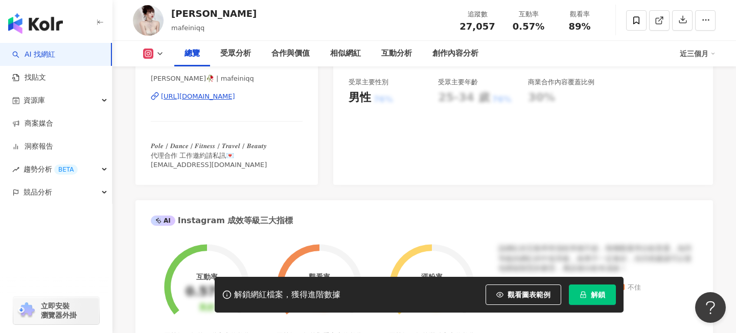
click at [235, 101] on div "https://www.instagram.com/mafeiniqq/" at bounding box center [198, 96] width 74 height 9
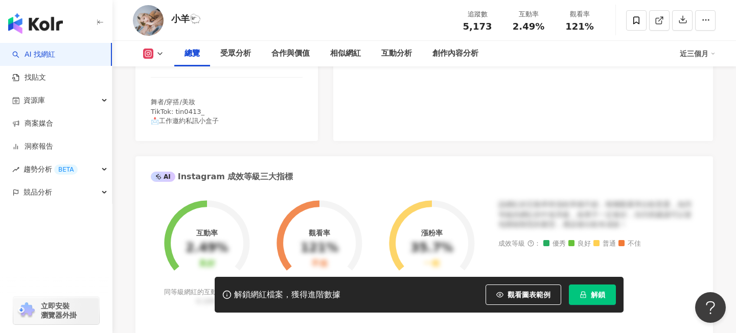
scroll to position [176, 0]
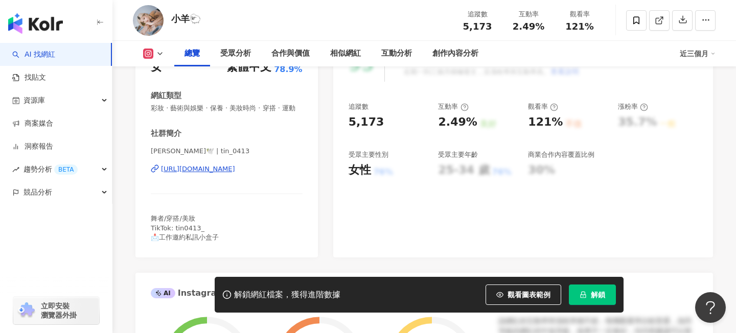
click at [235, 174] on div "[URL][DOMAIN_NAME]" at bounding box center [198, 169] width 74 height 9
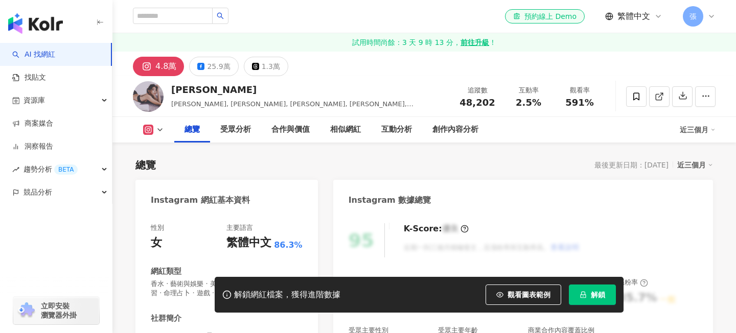
scroll to position [134, 0]
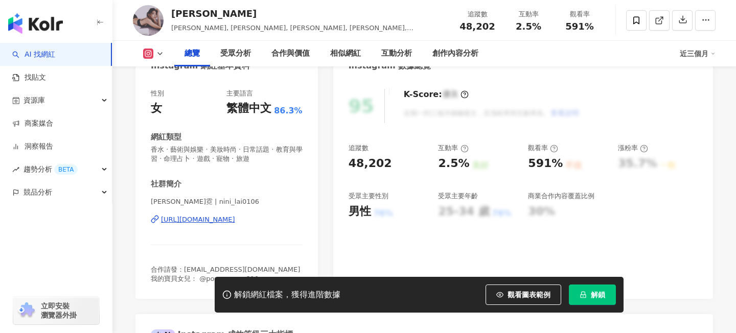
click at [235, 221] on div "https://www.instagram.com/nini_lai0106/" at bounding box center [198, 219] width 74 height 9
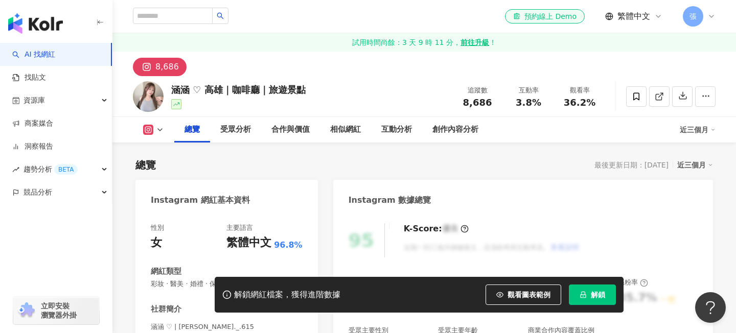
scroll to position [147, 0]
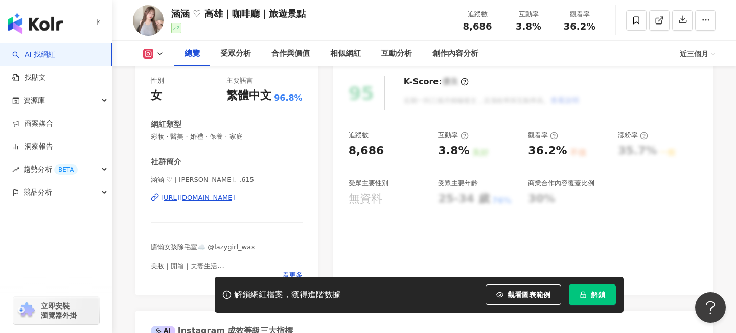
click at [235, 198] on div "[URL][DOMAIN_NAME]" at bounding box center [198, 197] width 74 height 9
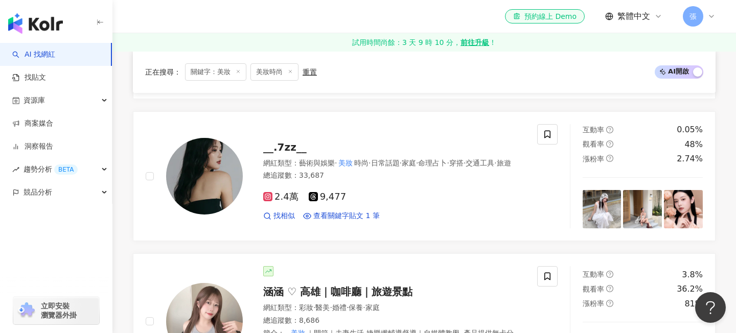
scroll to position [1437, 0]
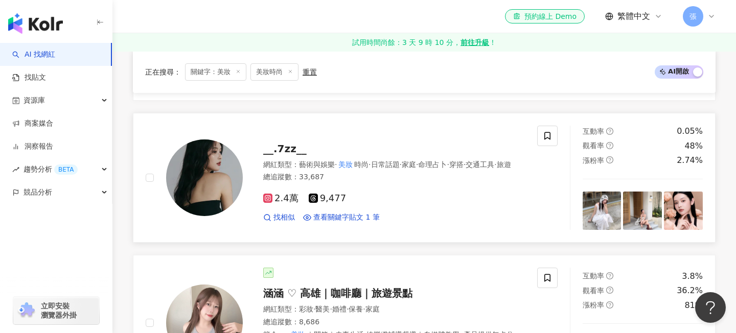
click at [293, 143] on span "__.7zz__" at bounding box center [284, 149] width 43 height 12
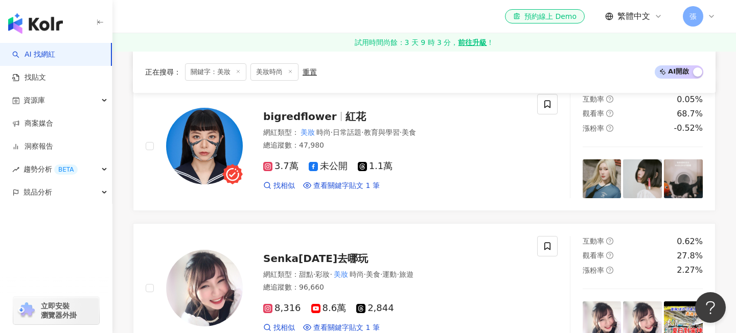
scroll to position [327, 0]
click at [322, 252] on span "Senka今天去哪玩" at bounding box center [315, 258] width 105 height 12
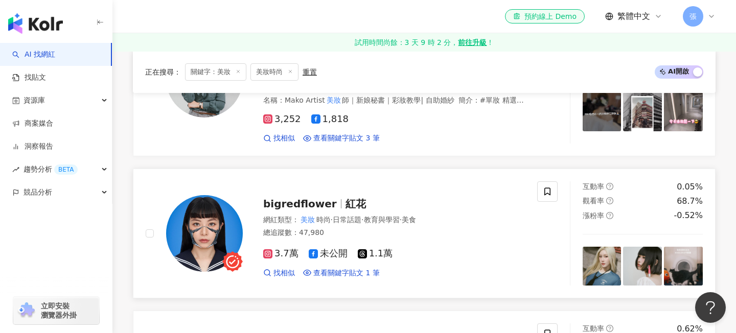
scroll to position [130, 0]
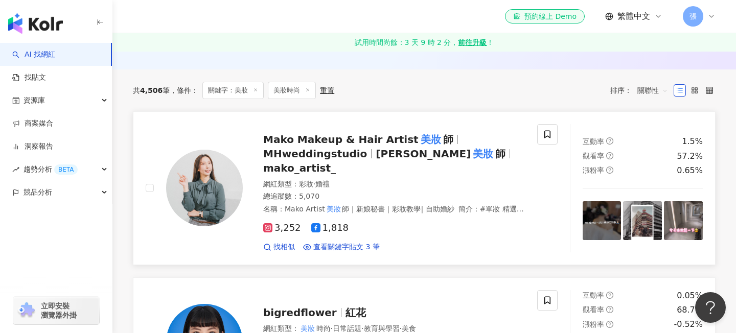
click at [396, 155] on span "Mako H" at bounding box center [423, 154] width 95 height 12
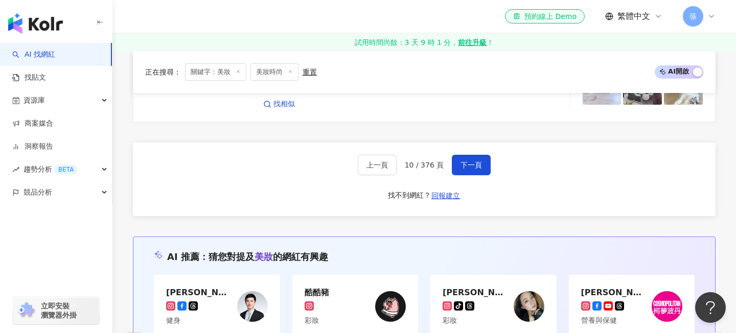
scroll to position [1831, 0]
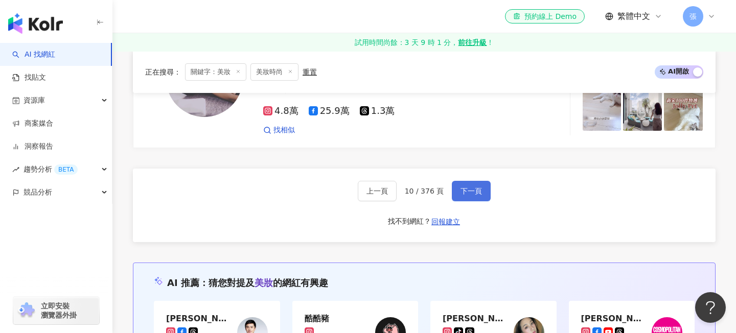
click at [481, 181] on button "下一頁" at bounding box center [471, 191] width 39 height 20
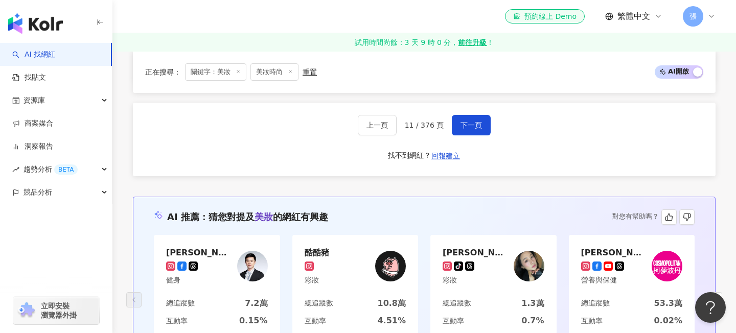
scroll to position [1860, 0]
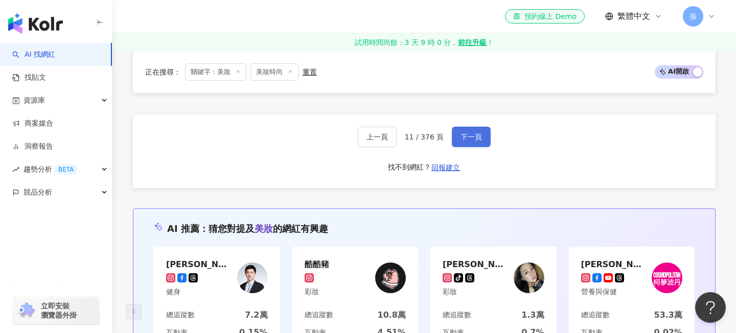
click at [479, 138] on span "下一頁" at bounding box center [471, 137] width 21 height 8
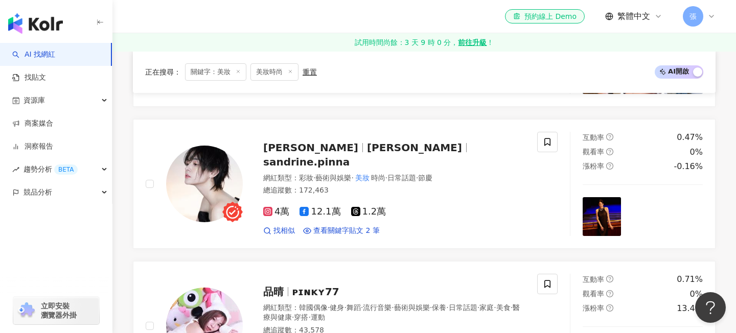
scroll to position [1576, 0]
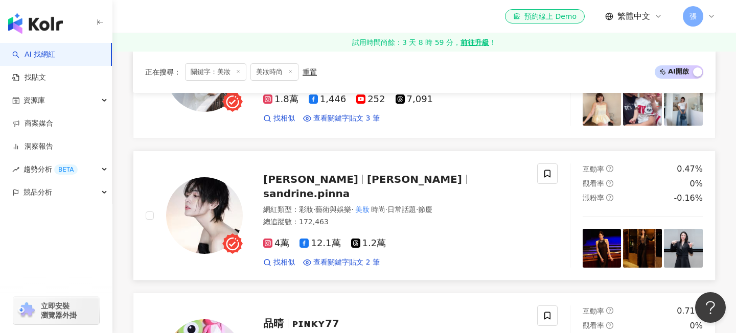
click at [350, 188] on span "sandrine.pinna" at bounding box center [306, 194] width 86 height 12
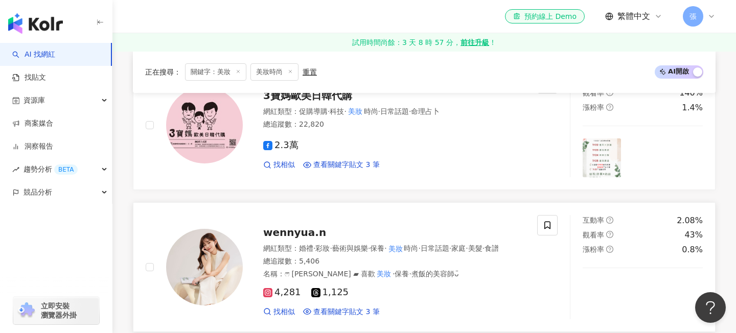
scroll to position [783, 0]
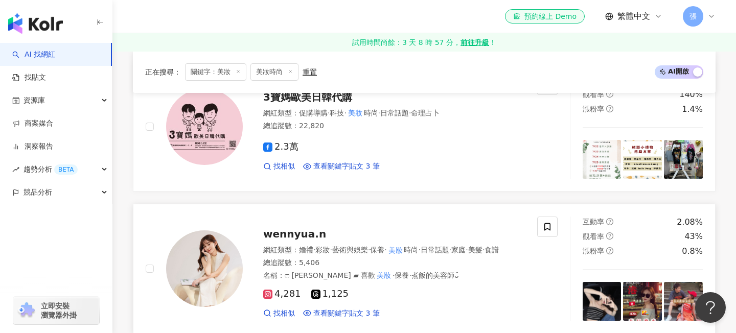
click at [291, 228] on span "wennyua.n" at bounding box center [294, 234] width 63 height 12
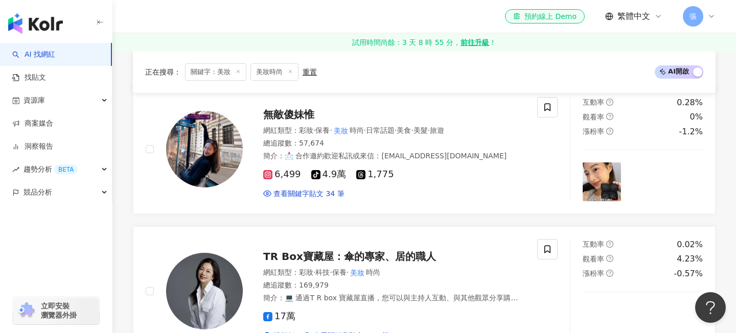
scroll to position [151, 0]
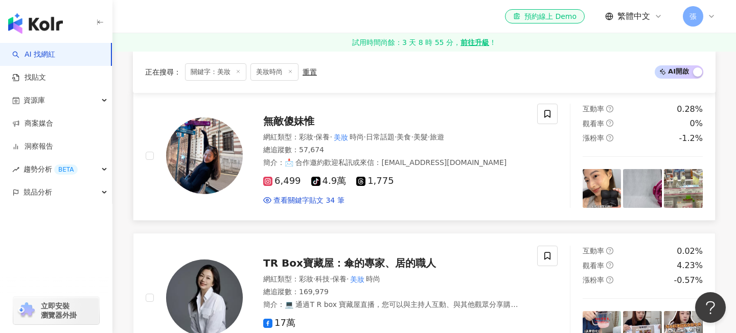
click at [279, 126] on span "無敵傻妹惟" at bounding box center [288, 121] width 51 height 12
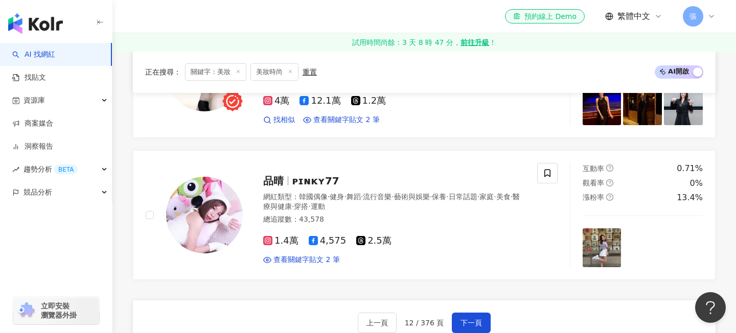
scroll to position [1720, 0]
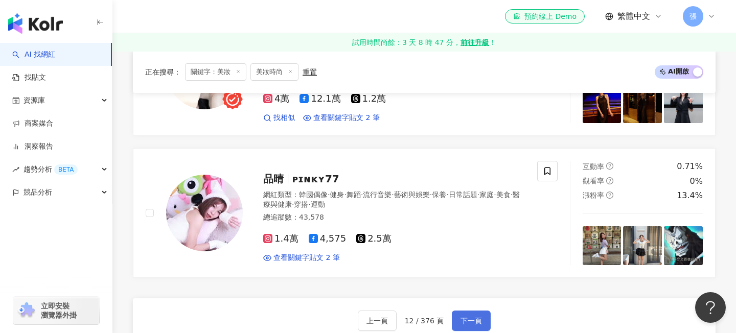
click at [458, 311] on button "下一頁" at bounding box center [471, 321] width 39 height 20
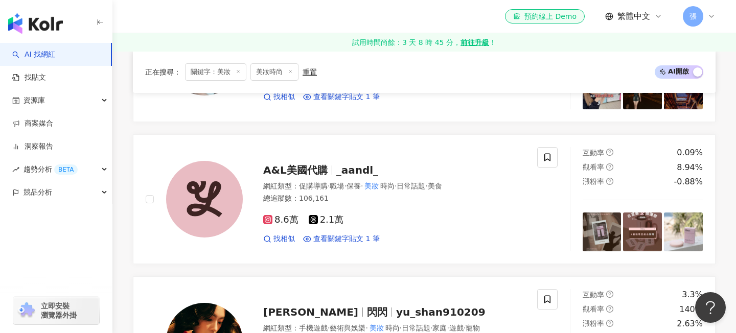
scroll to position [1355, 0]
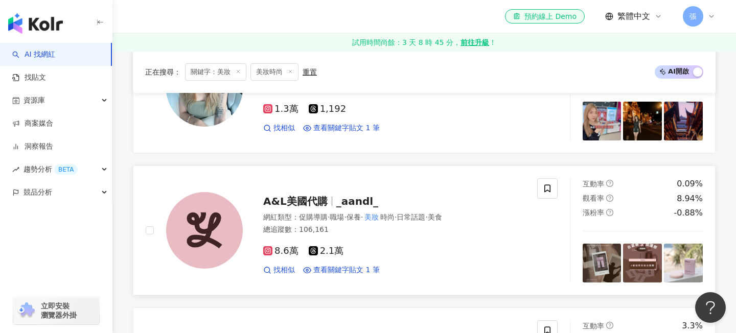
click at [336, 202] on span "_aandl_" at bounding box center [357, 201] width 42 height 12
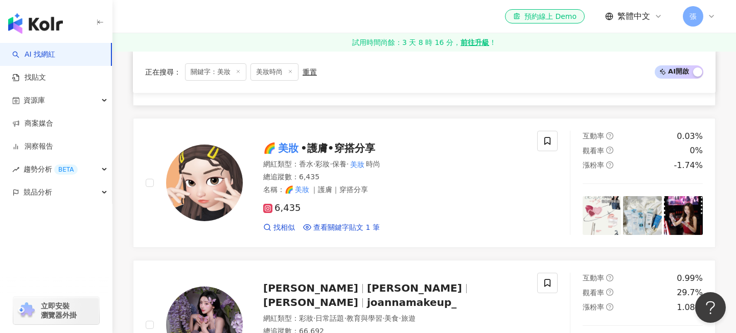
scroll to position [270, 0]
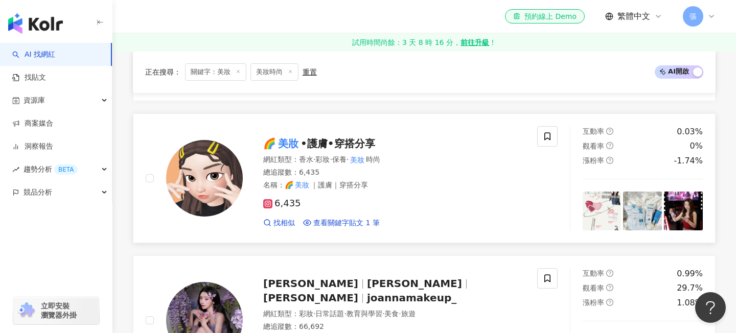
click at [340, 140] on span "•護膚•穿搭分享" at bounding box center [338, 144] width 75 height 12
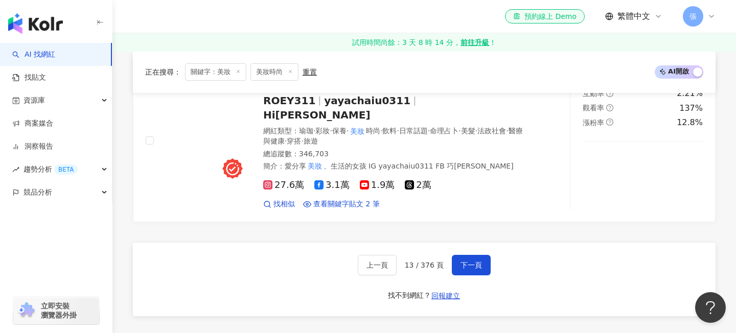
scroll to position [1699, 0]
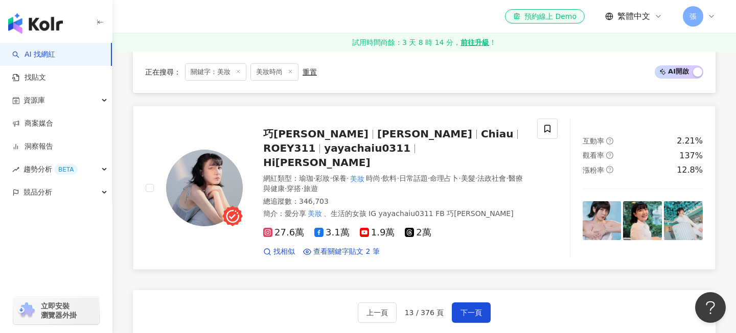
click at [315, 142] on span "ROEY311" at bounding box center [289, 148] width 52 height 12
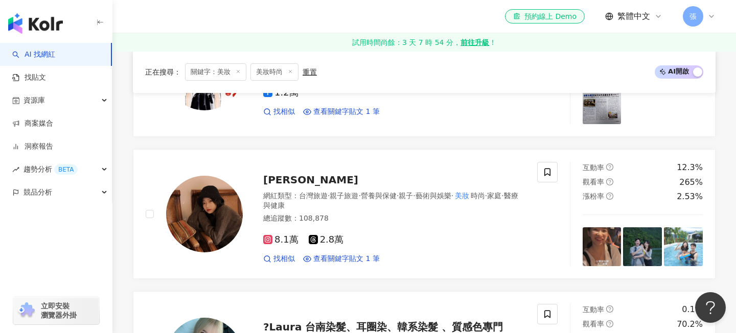
scroll to position [1084, 0]
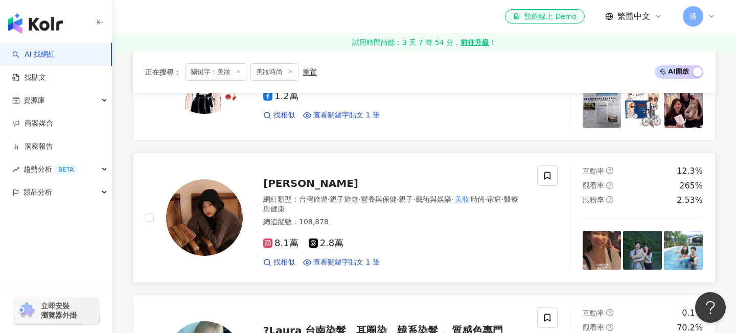
click at [285, 172] on div "詹芷萱 網紅類型 ： 台灣旅遊 · 親子旅遊 · 營養與保健 · 親子 · 藝術與娛樂 · 美妝 時尚 · 家庭 · 醫療與健康 總追蹤數 ： 108,878…" at bounding box center [384, 218] width 282 height 100
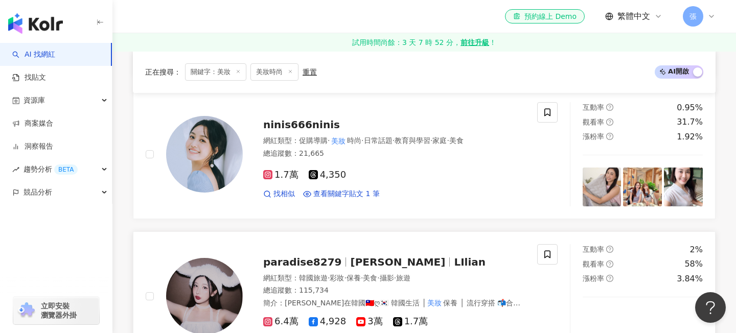
scroll to position [564, 0]
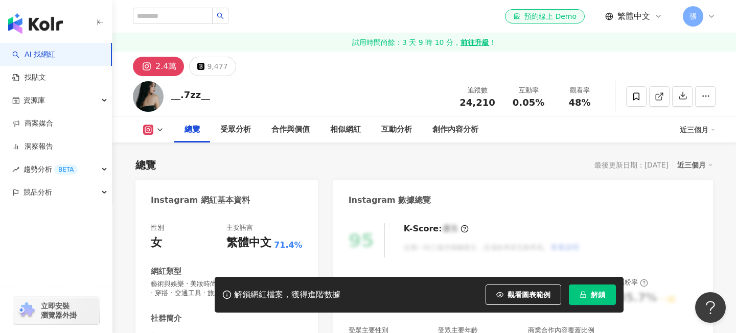
scroll to position [91, 0]
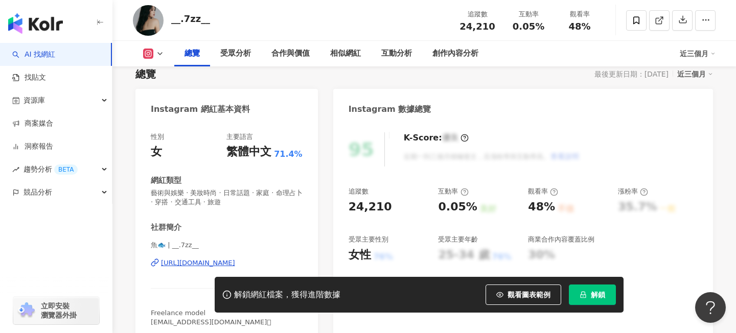
click at [235, 259] on div "https://www.instagram.com/__.7zz__/" at bounding box center [198, 263] width 74 height 9
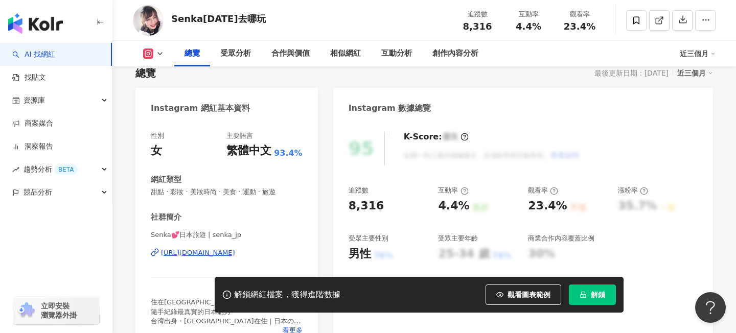
scroll to position [150, 0]
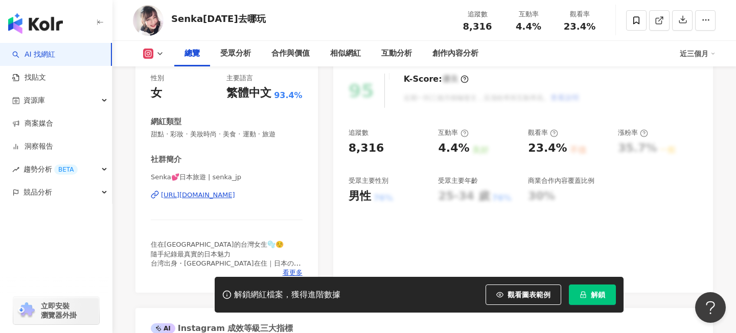
click at [209, 198] on div "https://www.instagram.com/senka_jp/" at bounding box center [198, 195] width 74 height 9
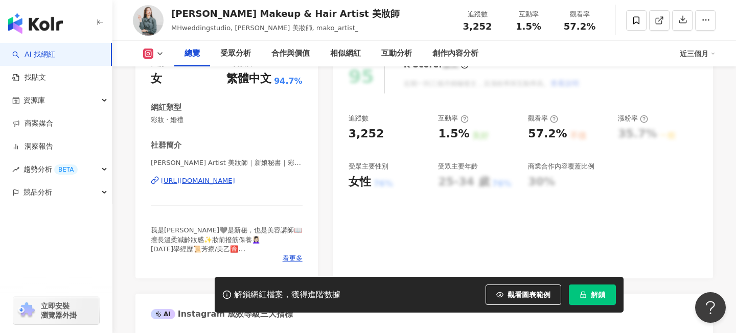
click at [235, 180] on div "[URL][DOMAIN_NAME]" at bounding box center [198, 180] width 74 height 9
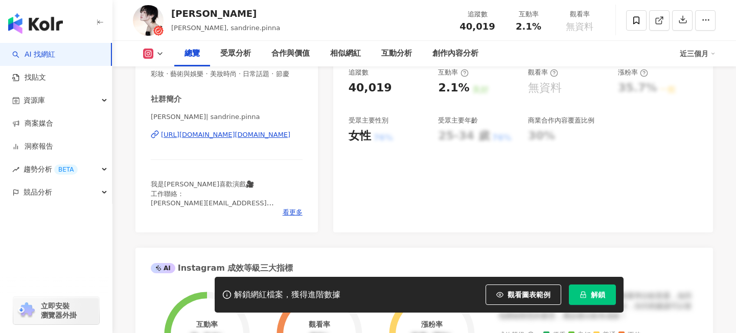
click at [273, 137] on div "https://www.instagram.com/sandrine.pinna/" at bounding box center [225, 134] width 129 height 9
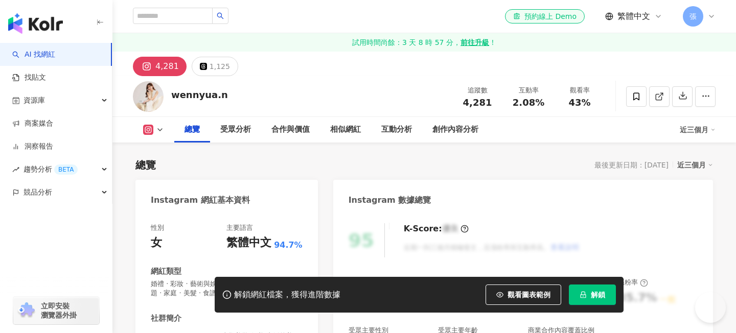
scroll to position [144, 0]
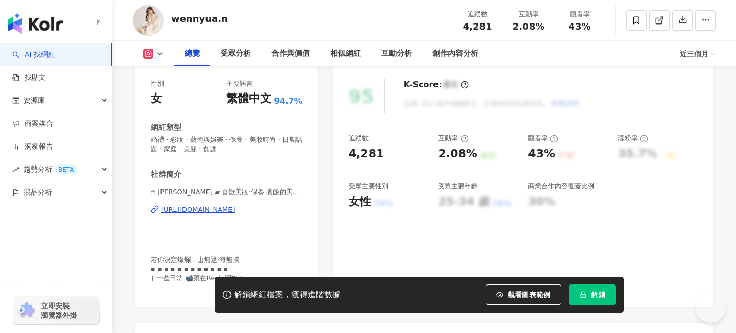
click at [235, 208] on div "[URL][DOMAIN_NAME]" at bounding box center [198, 210] width 74 height 9
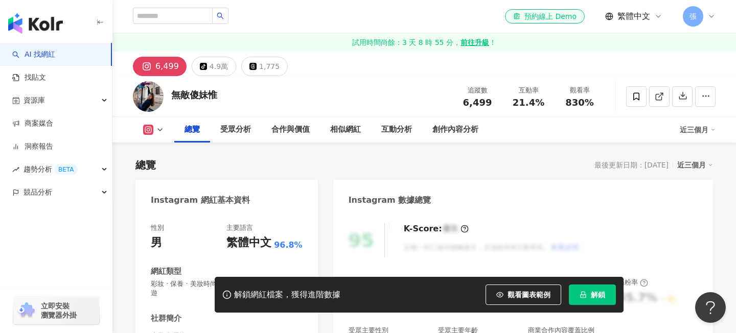
scroll to position [186, 0]
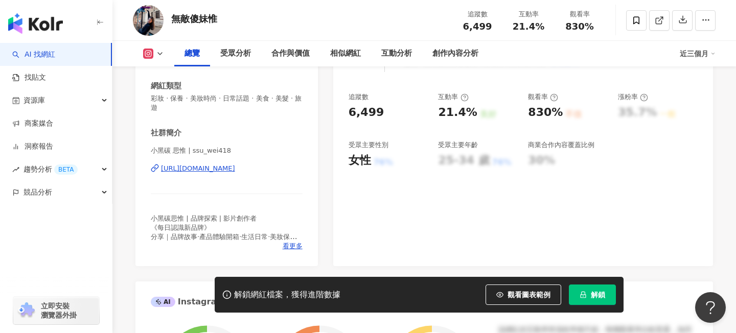
click at [235, 172] on div "https://www.instagram.com/ssu_wei418/" at bounding box center [198, 168] width 74 height 9
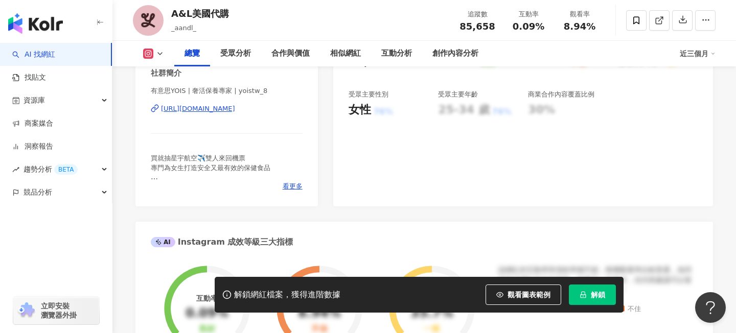
scroll to position [233, 0]
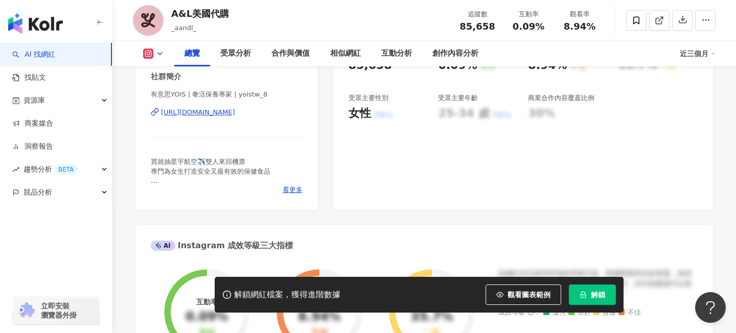
click at [235, 117] on div "[URL][DOMAIN_NAME]" at bounding box center [198, 112] width 74 height 9
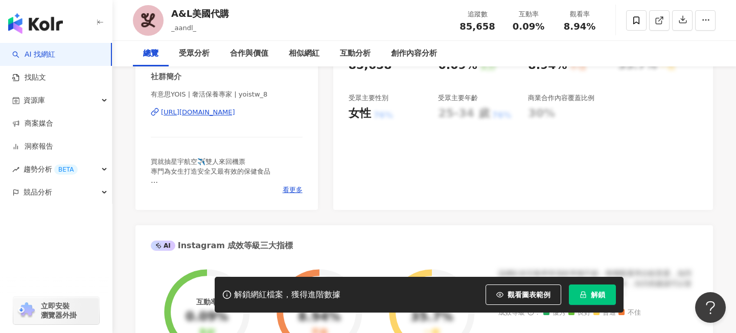
scroll to position [34, 0]
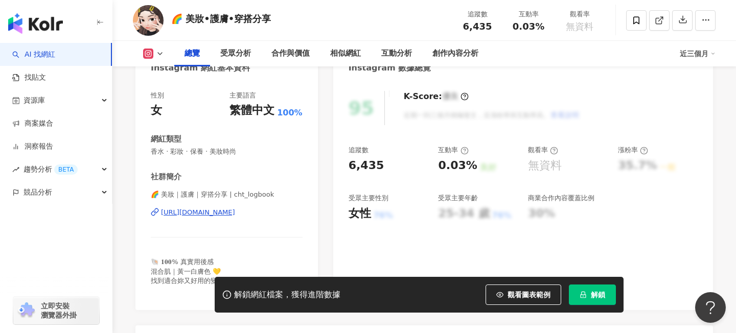
click at [228, 214] on div "https://www.instagram.com/cht_logbook/" at bounding box center [198, 212] width 74 height 9
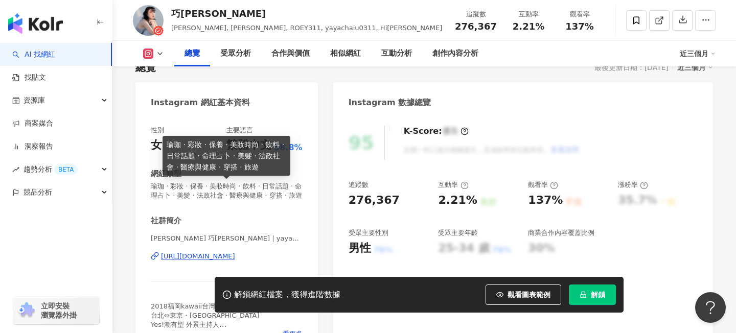
scroll to position [141, 0]
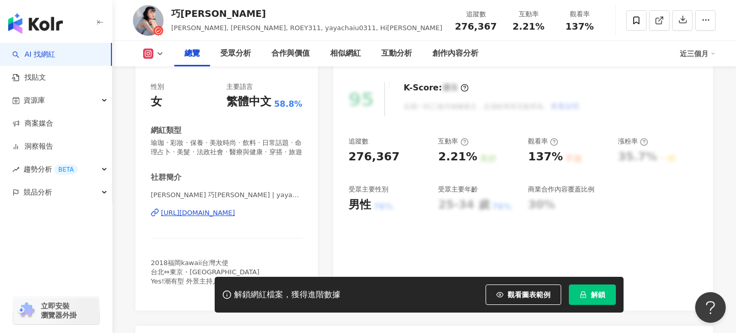
click at [235, 218] on div "[URL][DOMAIN_NAME]" at bounding box center [198, 213] width 74 height 9
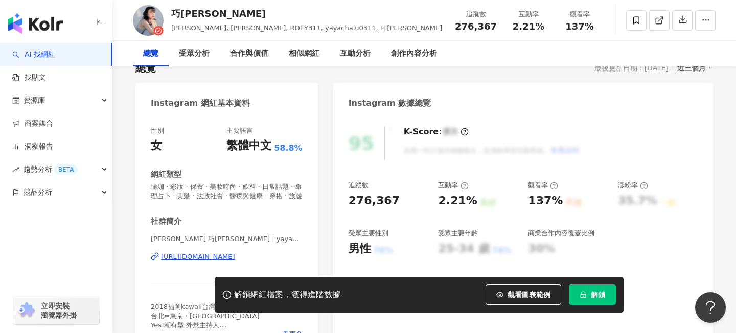
scroll to position [2, 0]
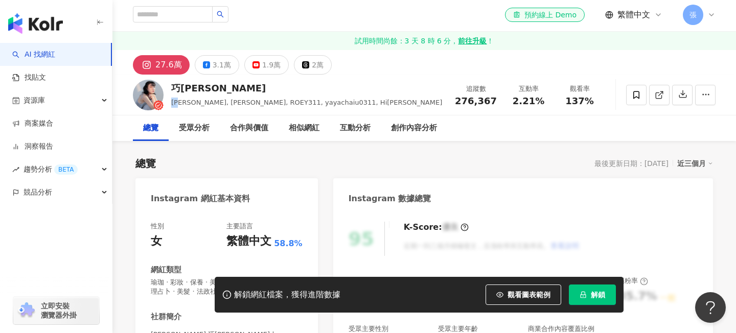
drag, startPoint x: 173, startPoint y: 103, endPoint x: 181, endPoint y: 103, distance: 8.7
click at [181, 103] on span "[PERSON_NAME], [PERSON_NAME], ROEY311, yayachaiu0311, Hi[PERSON_NAME]" at bounding box center [306, 103] width 271 height 8
copy span "[PERSON_NAME]"
click at [394, 67] on div "27.6萬 3.1萬 1.9萬 2萬" at bounding box center [424, 62] width 624 height 25
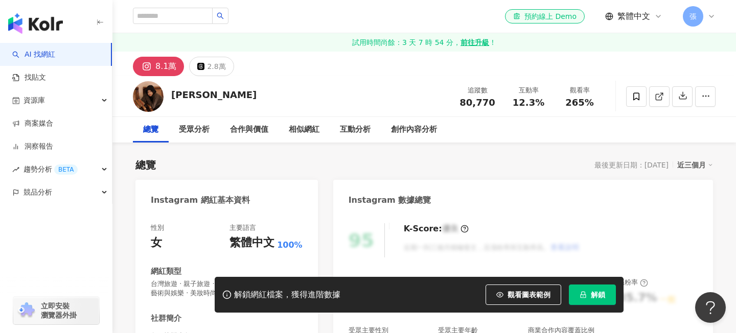
scroll to position [125, 0]
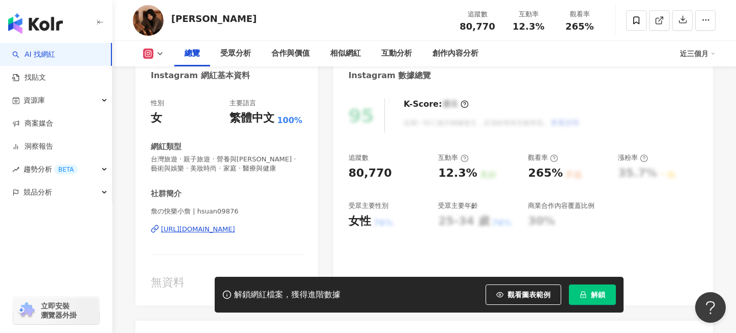
click at [190, 228] on div "[URL][DOMAIN_NAME]" at bounding box center [198, 229] width 74 height 9
